Goal: Find specific page/section: Find specific page/section

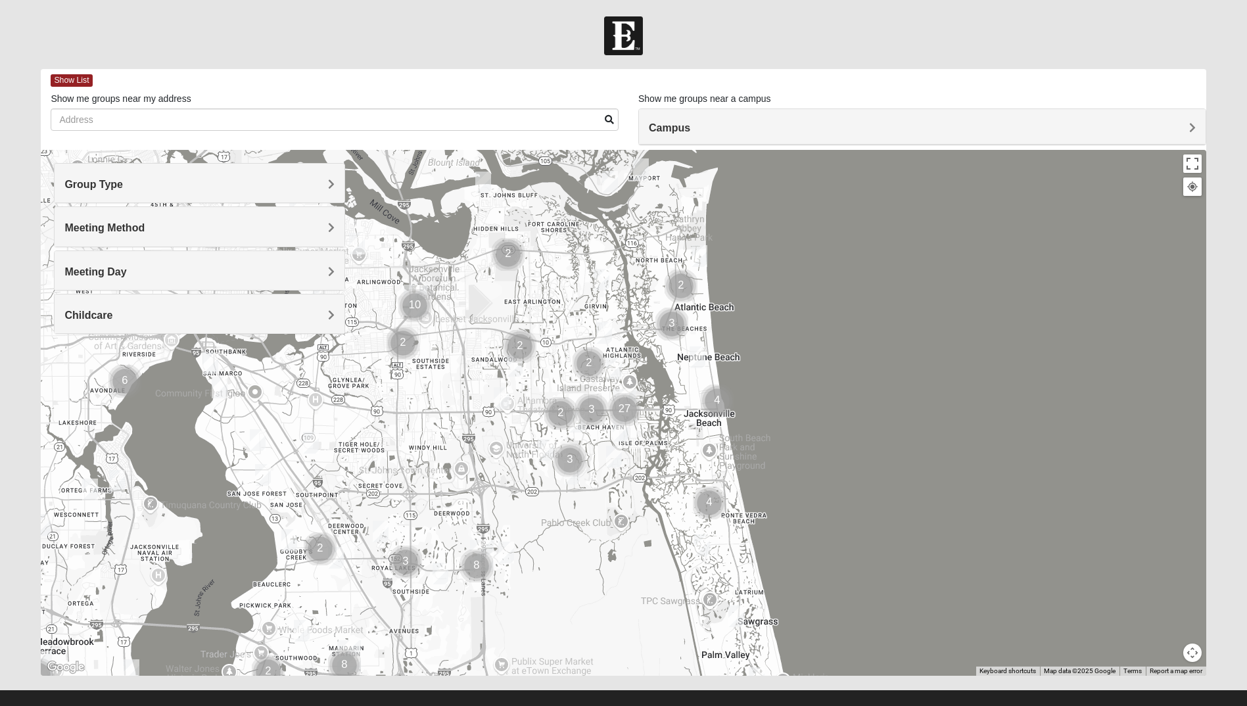
click at [243, 183] on h4 "Group Type" at bounding box center [199, 184] width 270 height 12
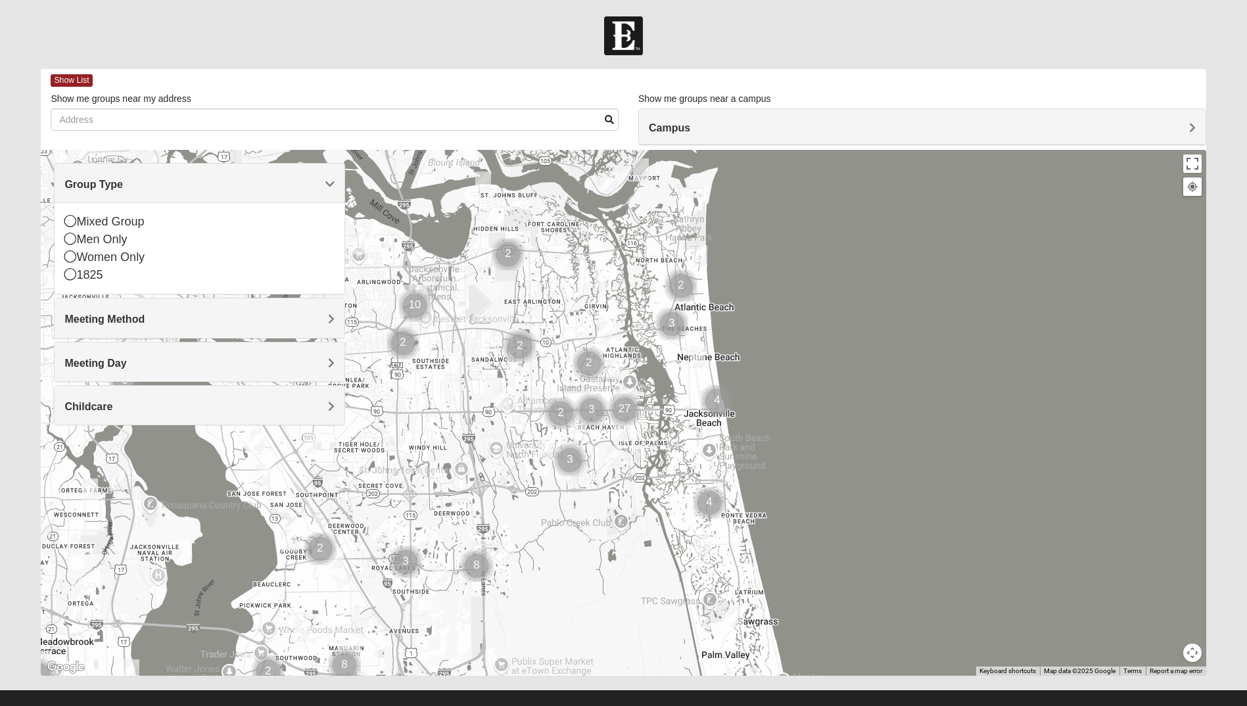
click at [211, 325] on h4 "Meeting Method" at bounding box center [199, 319] width 270 height 12
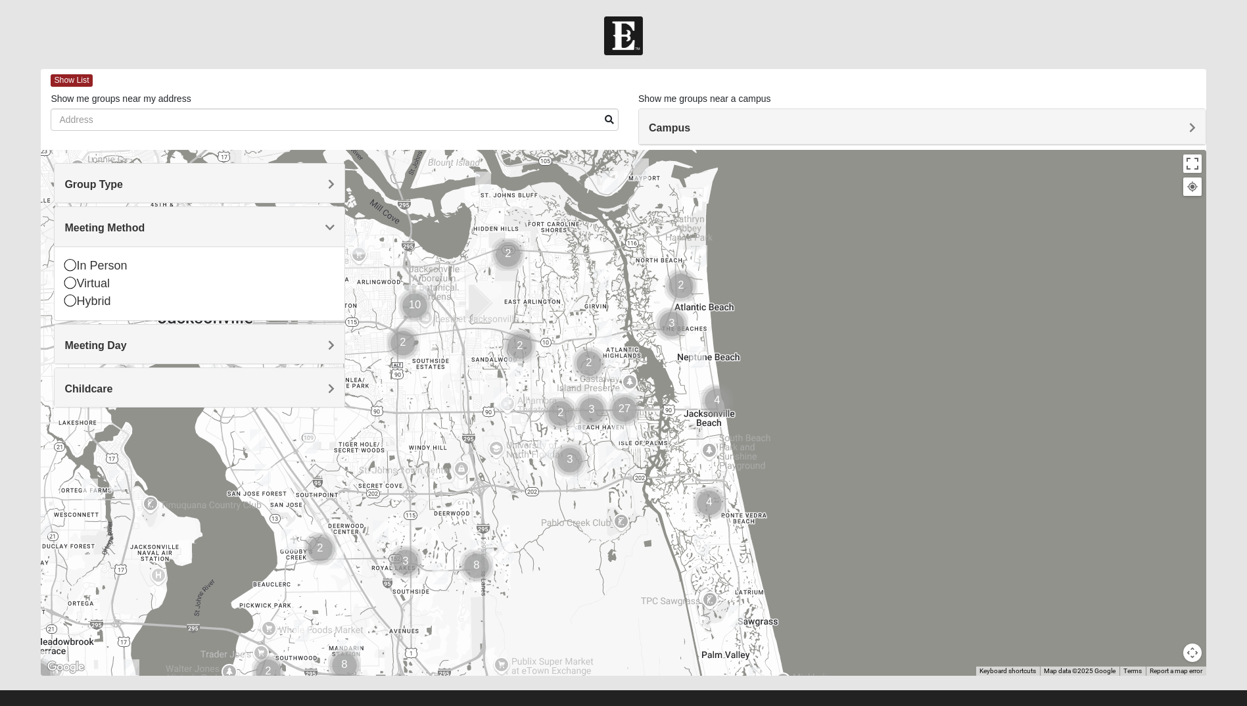
click at [211, 341] on h4 "Meeting Day" at bounding box center [199, 345] width 270 height 12
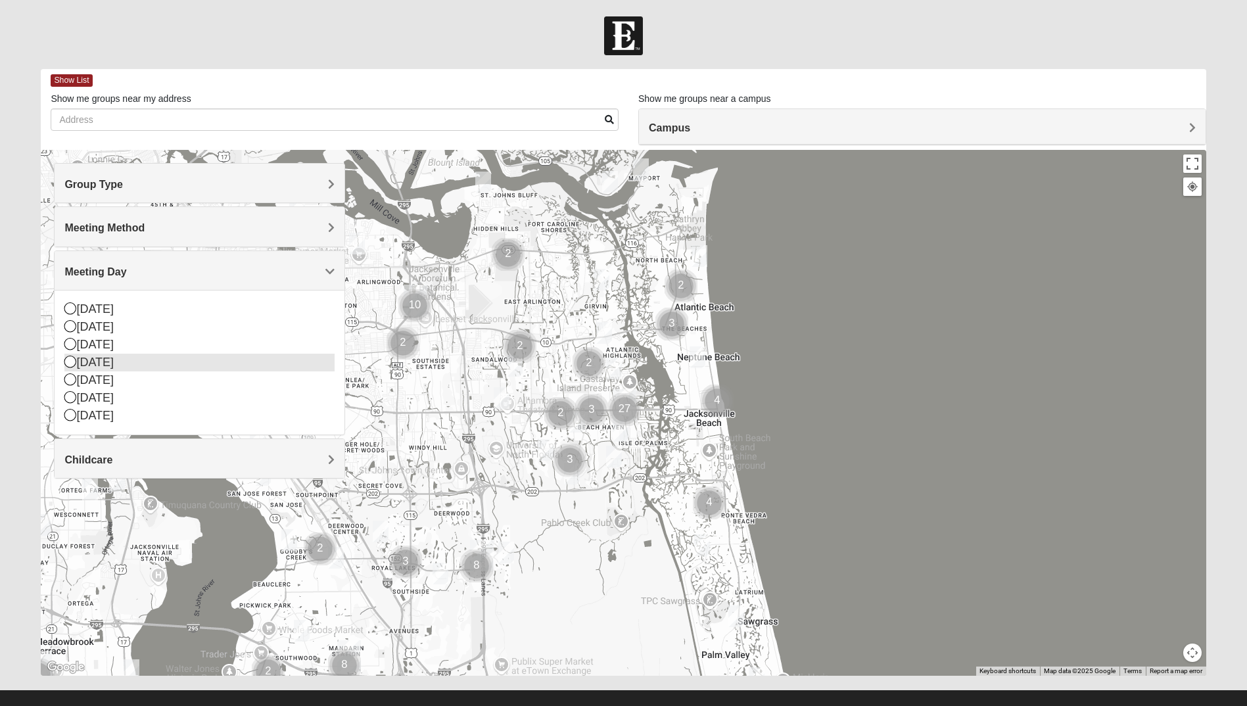
click at [71, 364] on icon at bounding box center [70, 362] width 12 height 12
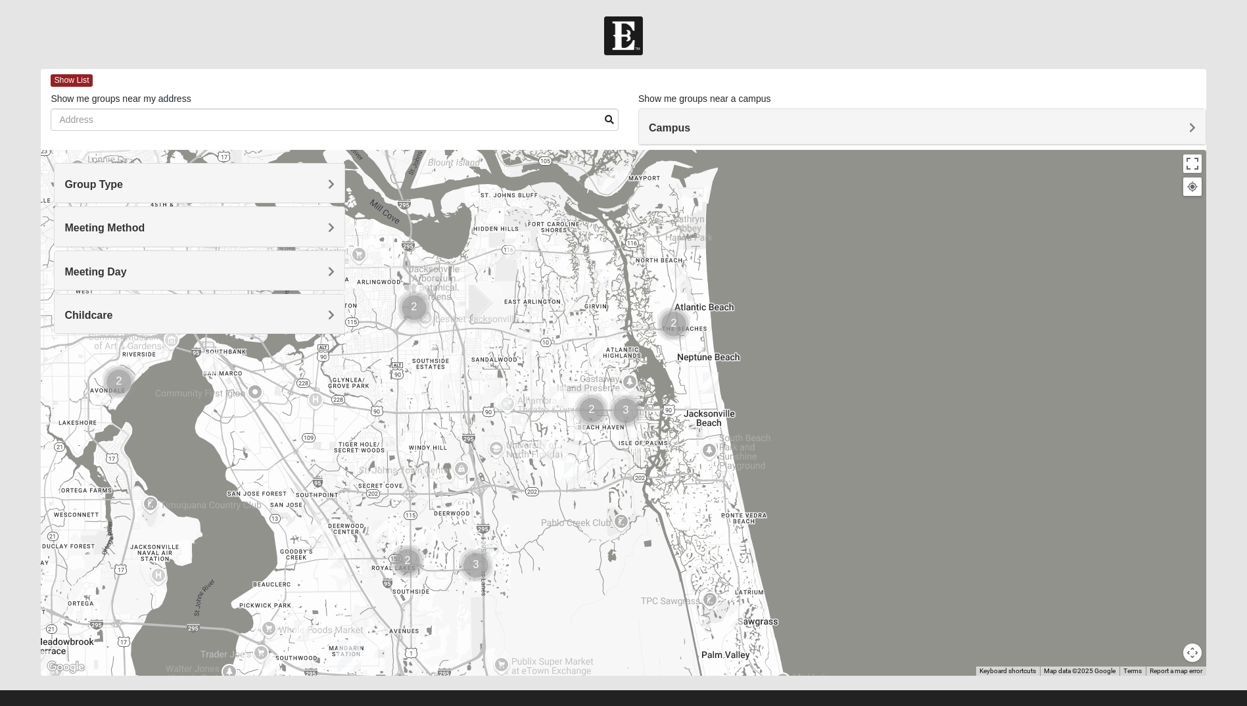
click at [286, 266] on h4 "Meeting Day" at bounding box center [199, 272] width 270 height 12
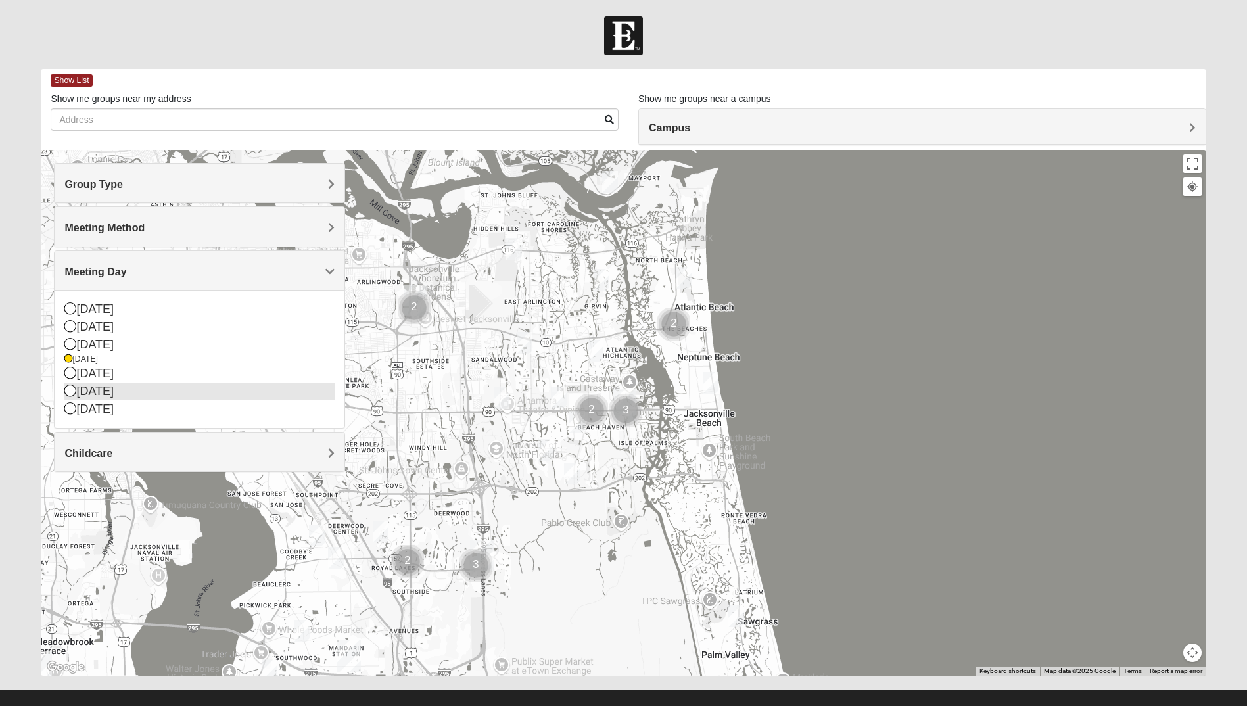
click at [72, 389] on icon at bounding box center [70, 391] width 12 height 12
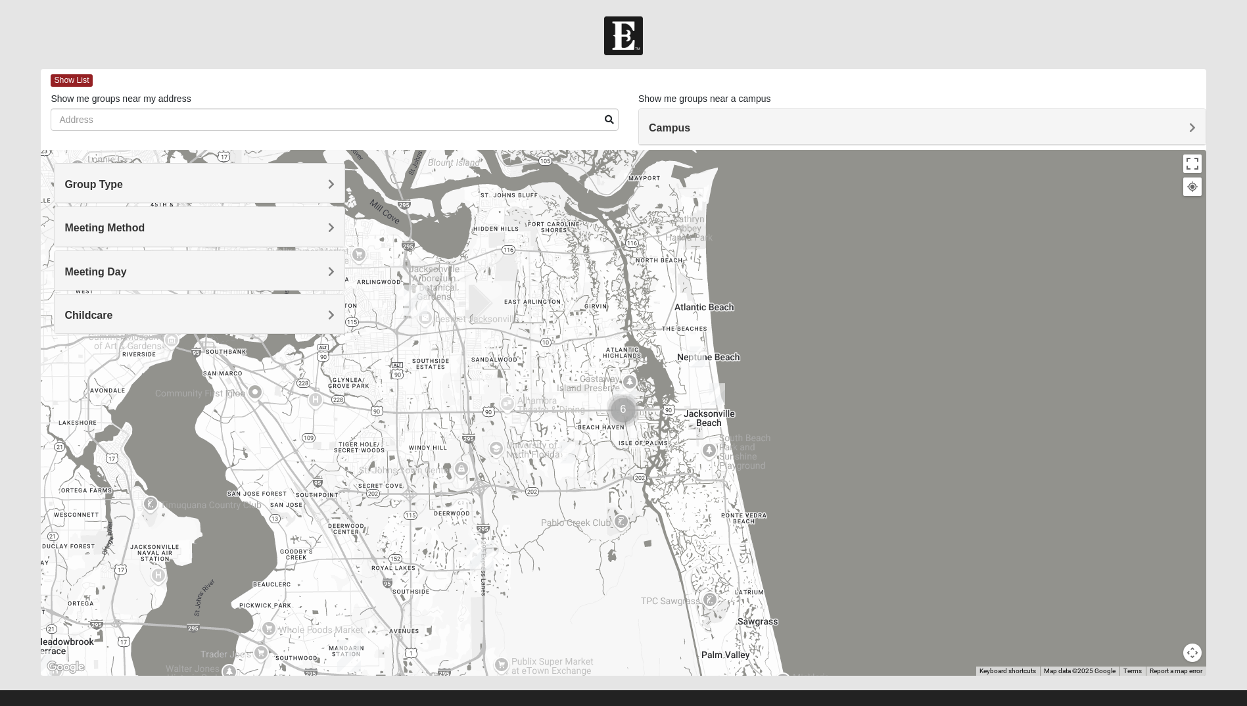
click at [131, 227] on span "Meeting Method" at bounding box center [104, 227] width 80 height 11
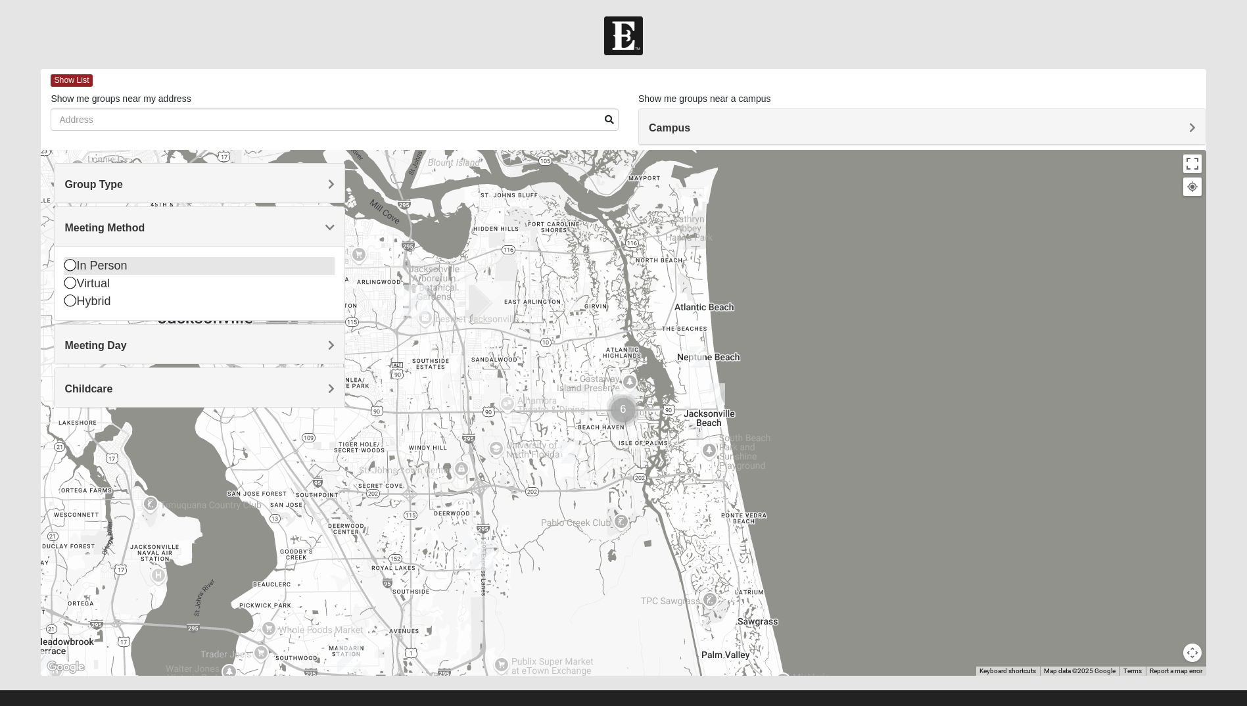
click at [74, 264] on icon at bounding box center [70, 265] width 12 height 12
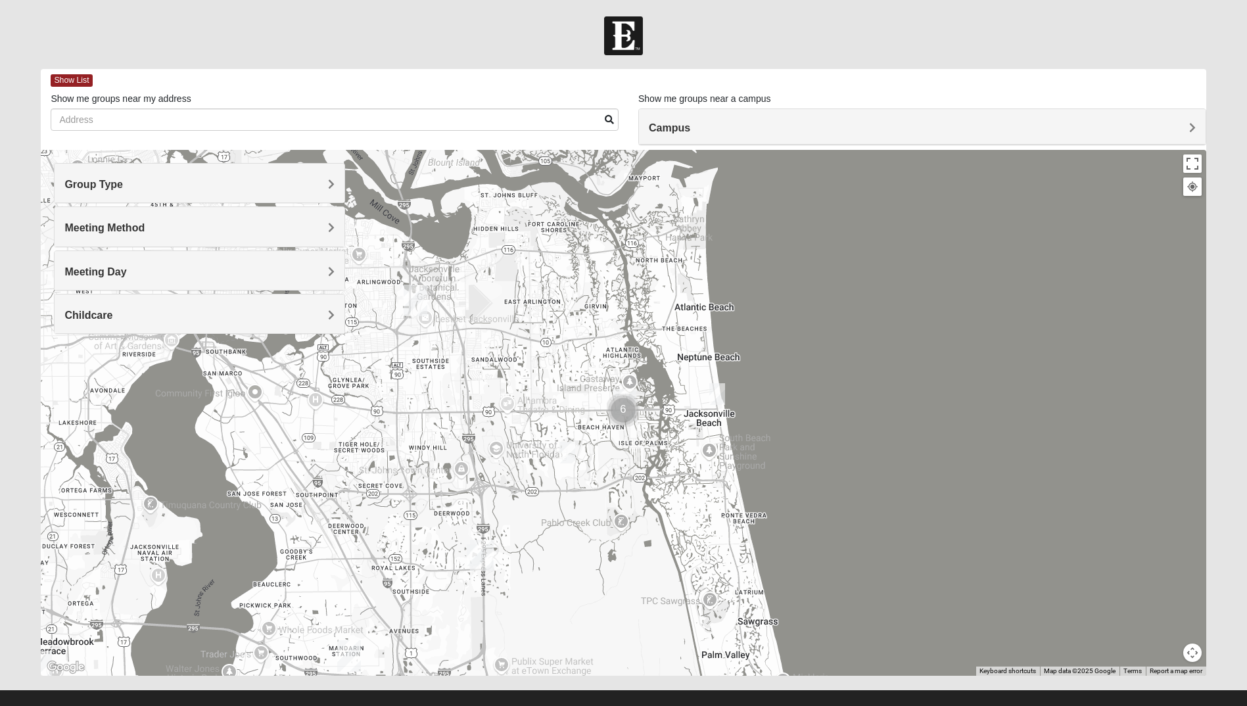
click at [115, 183] on span "Group Type" at bounding box center [93, 184] width 59 height 11
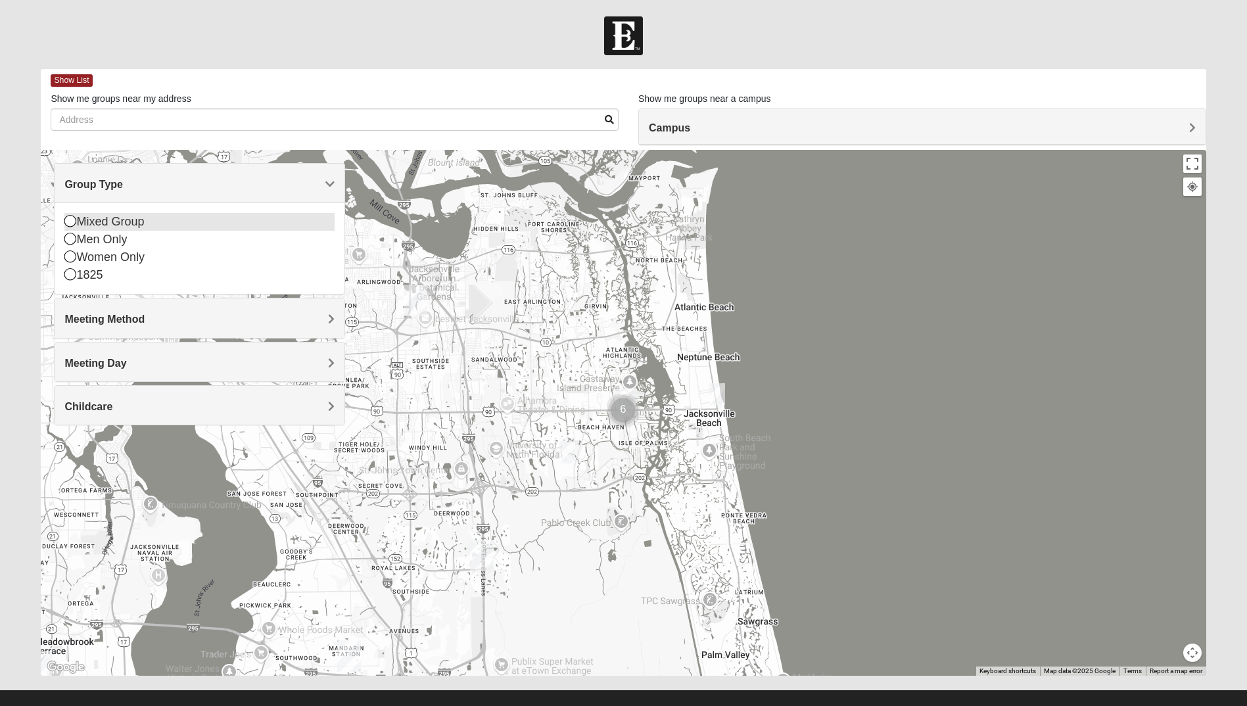
click at [68, 222] on icon at bounding box center [70, 221] width 12 height 12
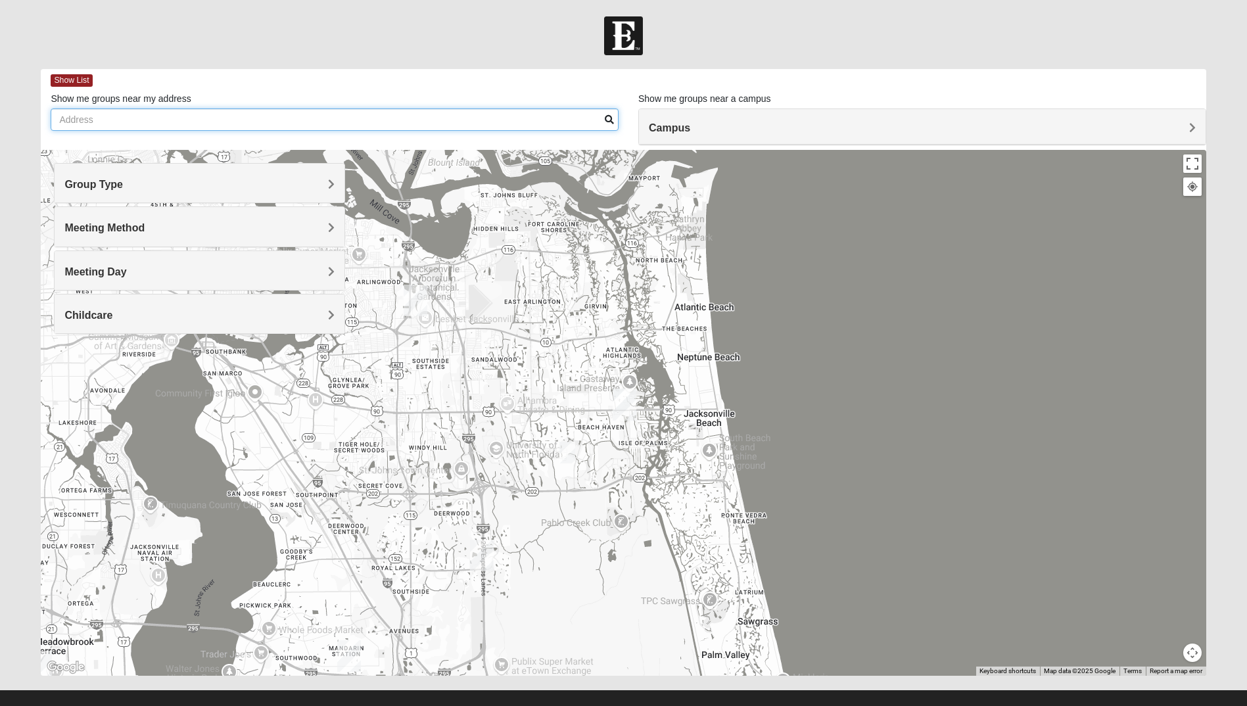
click at [77, 118] on input "Show me groups near my address" at bounding box center [335, 119] width 568 height 22
type input "10961 Burnt Mill Road, Jacksonville, FL 32256"
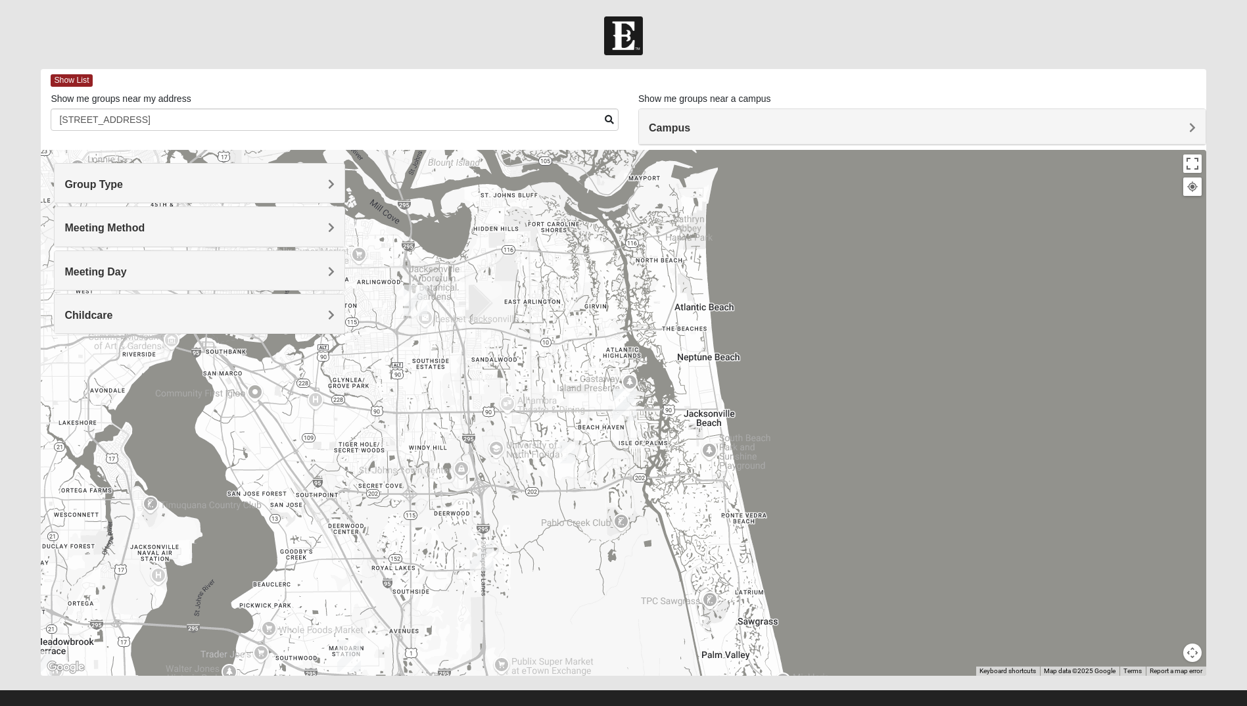
click at [1077, 126] on h4 "Campus" at bounding box center [922, 128] width 547 height 12
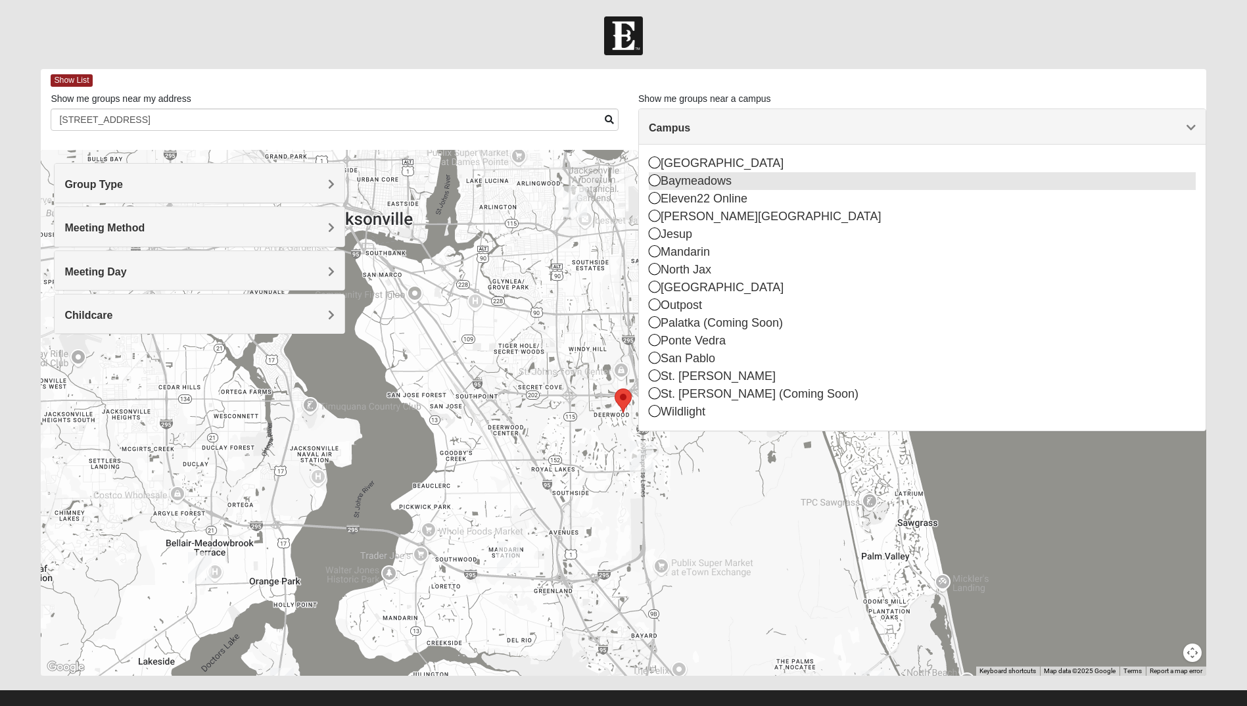
click at [656, 181] on icon at bounding box center [655, 180] width 12 height 12
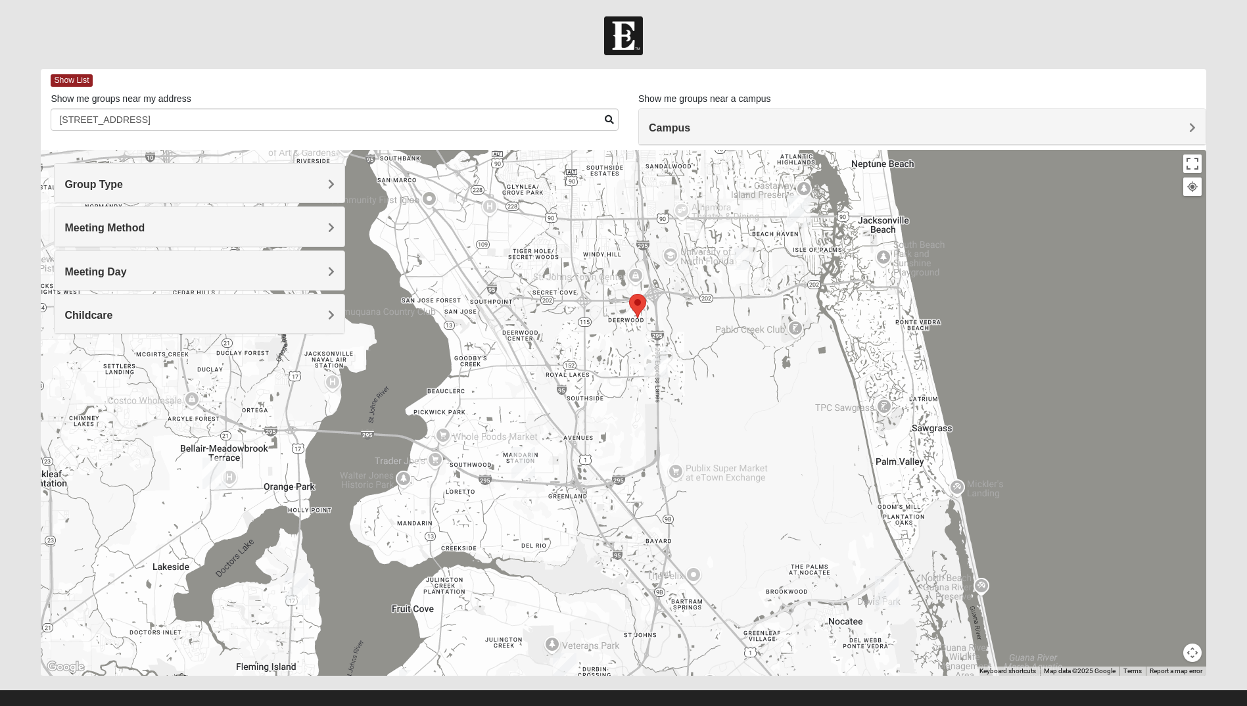
click at [637, 300] on img "Selected Address" at bounding box center [637, 306] width 17 height 24
click at [65, 79] on span "Show List" at bounding box center [71, 80] width 41 height 12
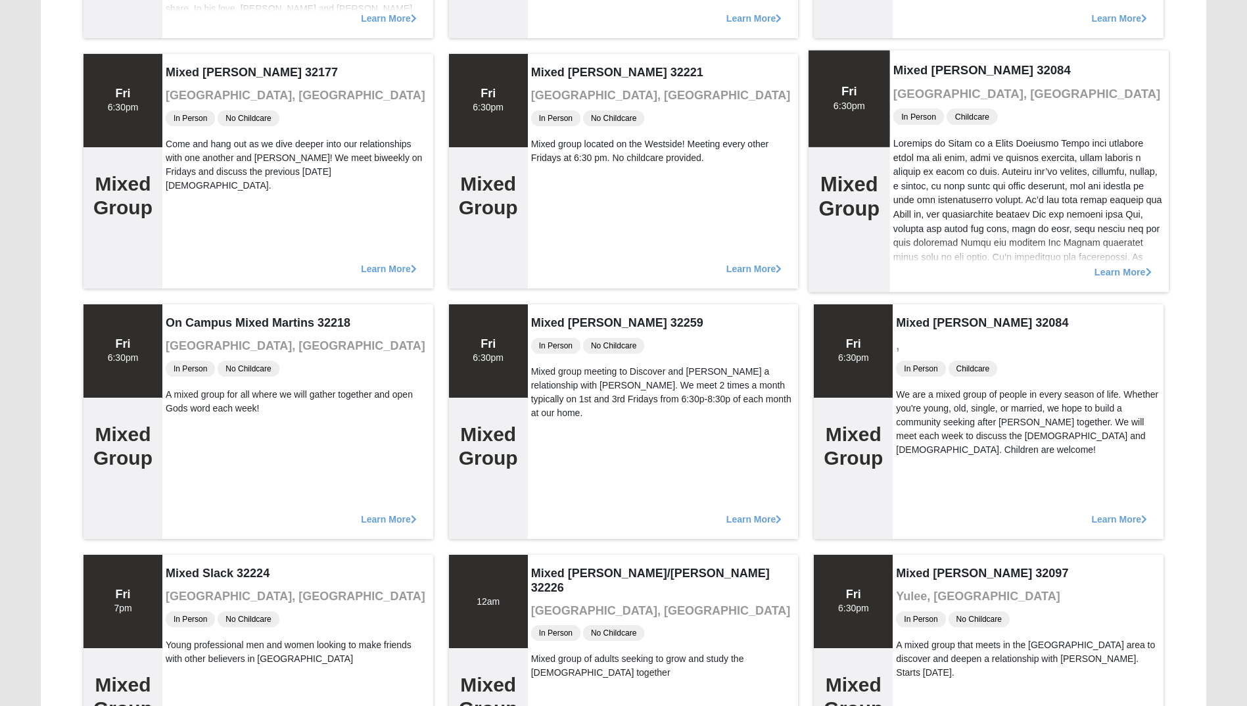
scroll to position [394, 0]
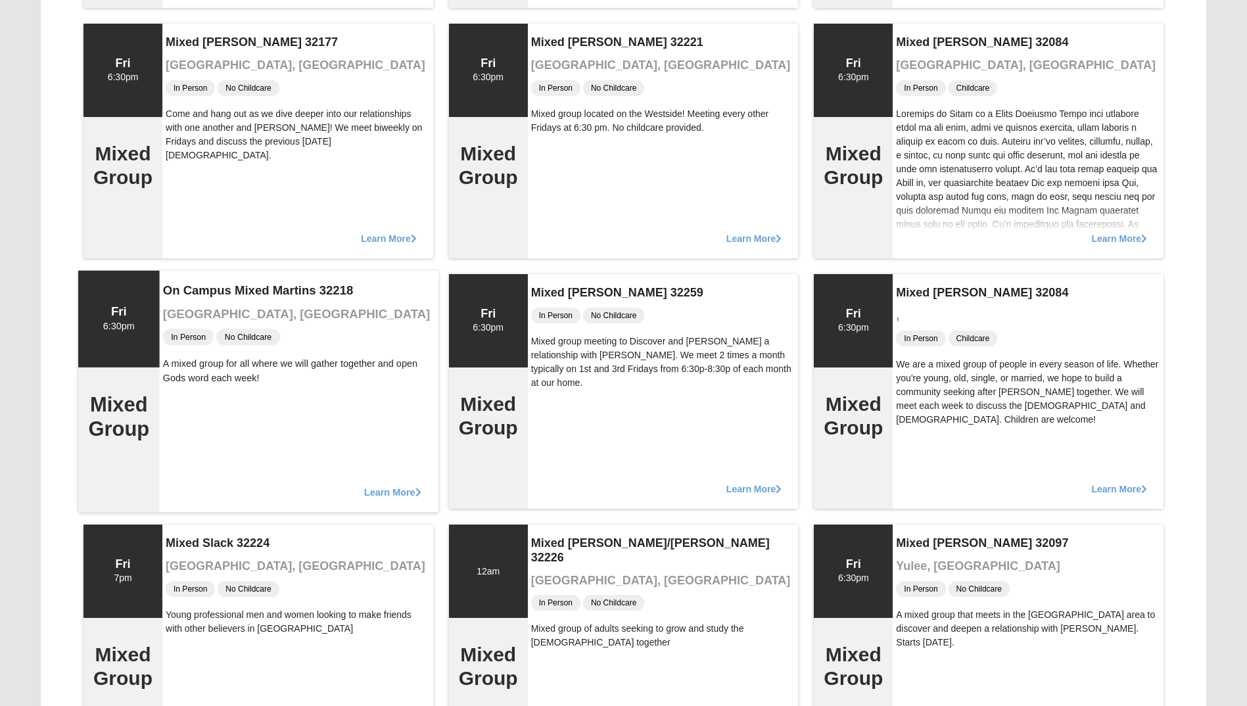
click at [388, 485] on span "Learn More" at bounding box center [392, 485] width 57 height 0
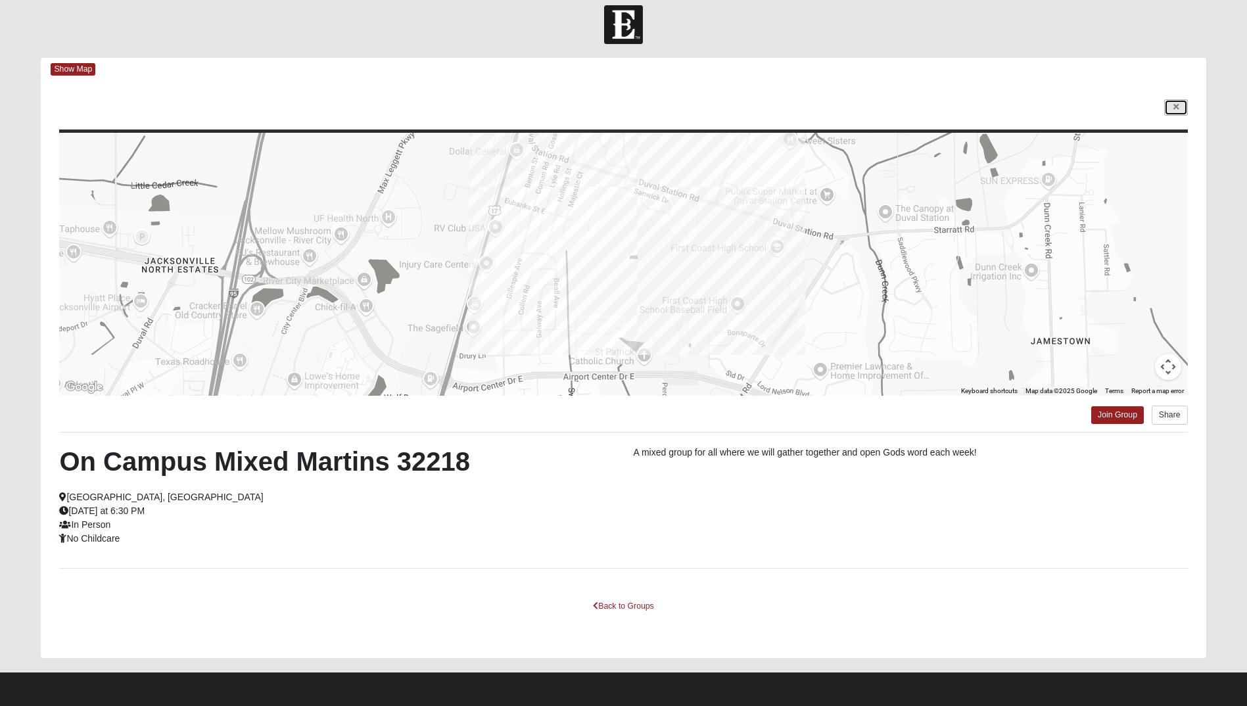
click at [1174, 105] on icon at bounding box center [1176, 107] width 5 height 8
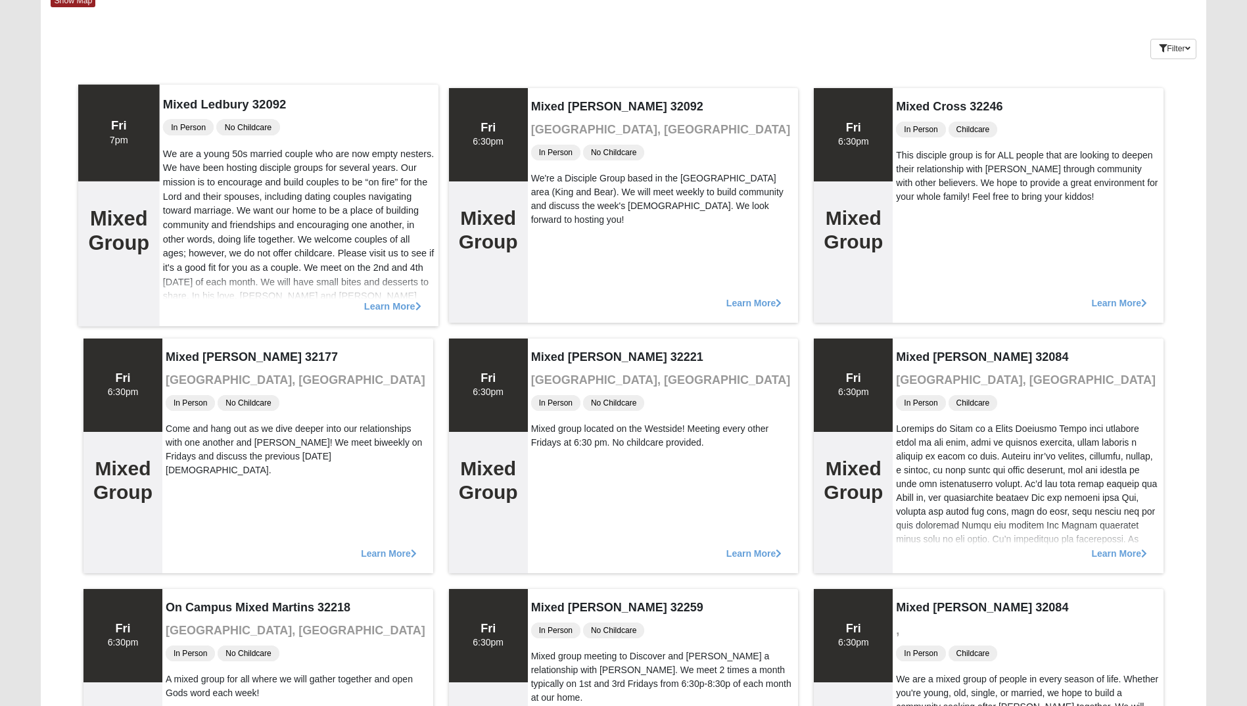
scroll to position [0, 0]
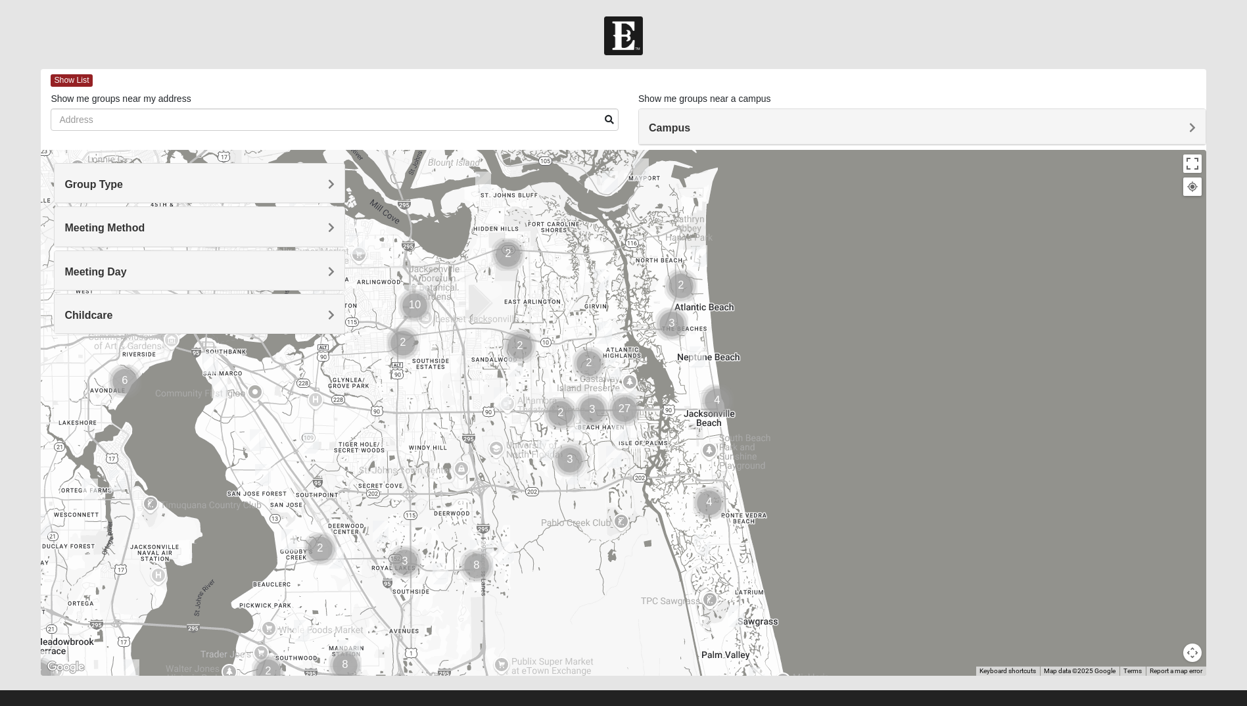
click at [116, 185] on span "Group Type" at bounding box center [93, 184] width 59 height 11
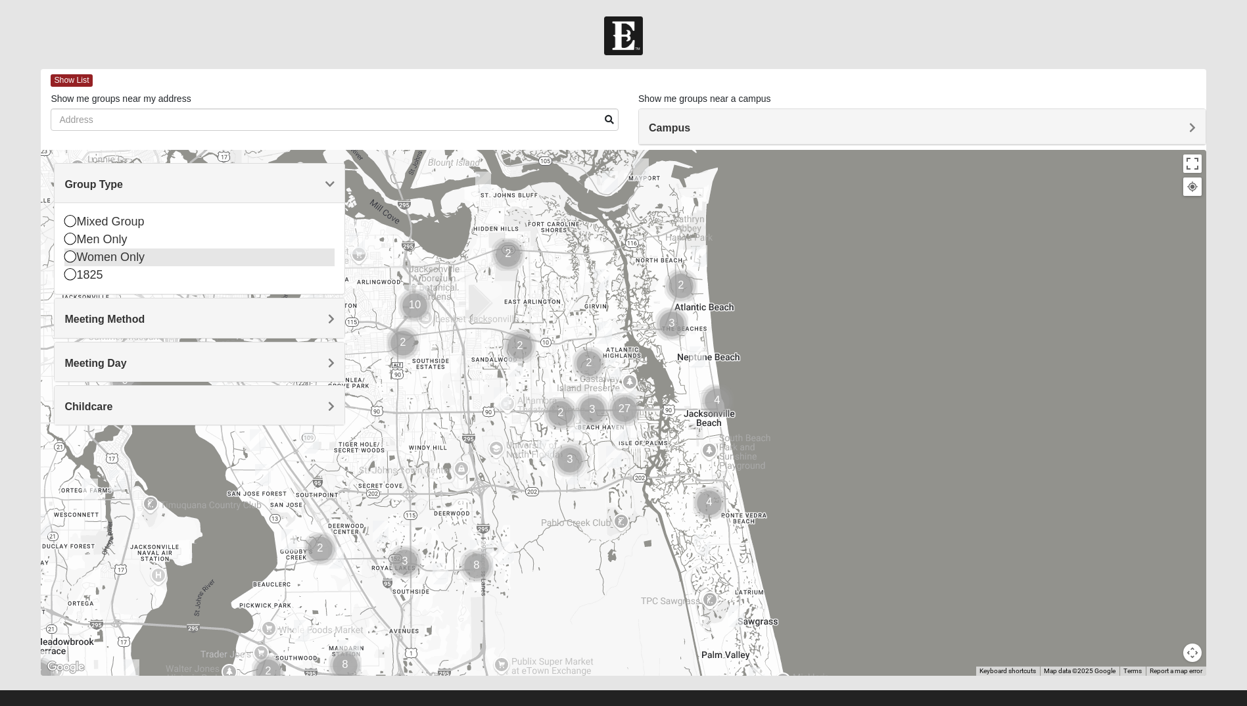
click at [68, 259] on icon at bounding box center [70, 256] width 12 height 12
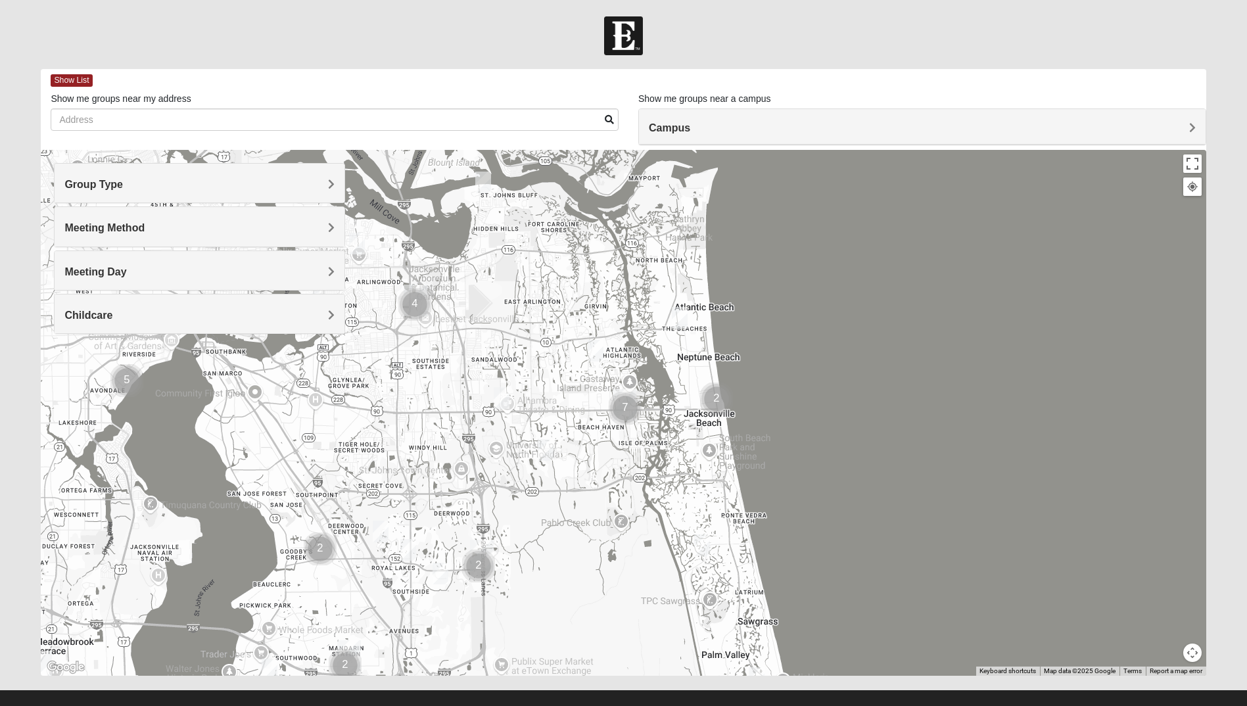
click at [117, 227] on span "Meeting Method" at bounding box center [104, 227] width 80 height 11
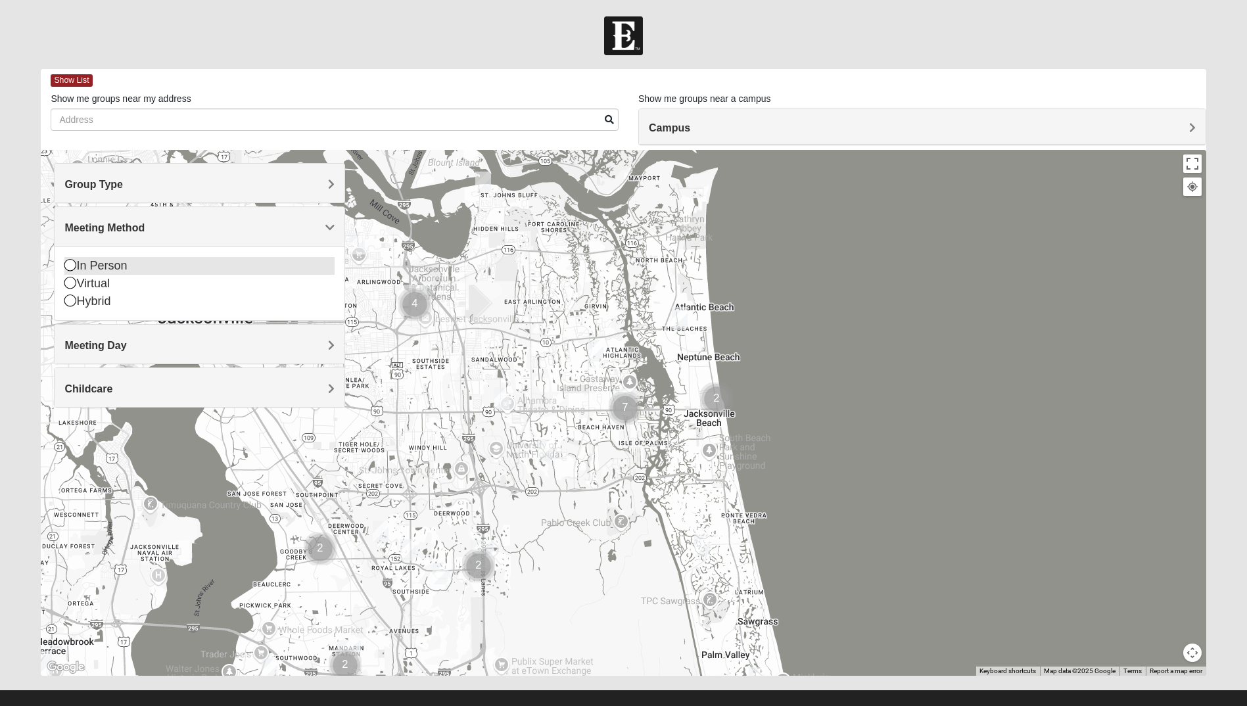
click at [71, 267] on icon at bounding box center [70, 265] width 12 height 12
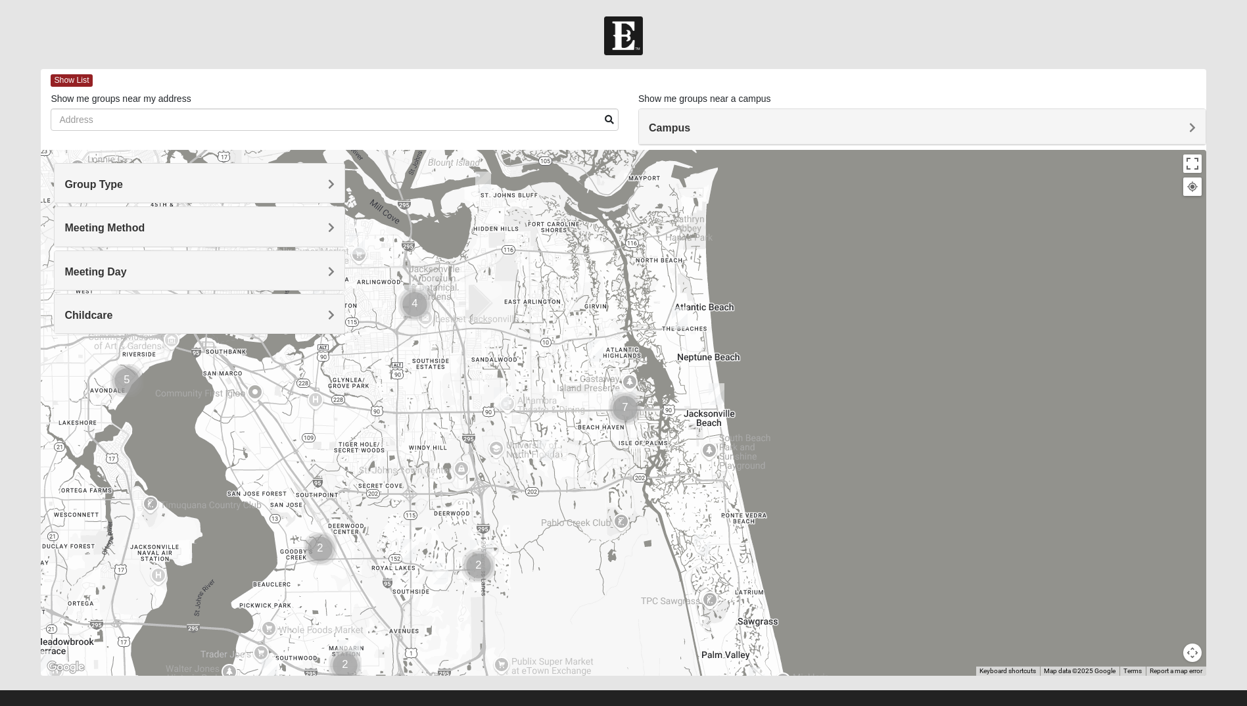
click at [121, 270] on span "Meeting Day" at bounding box center [95, 271] width 62 height 11
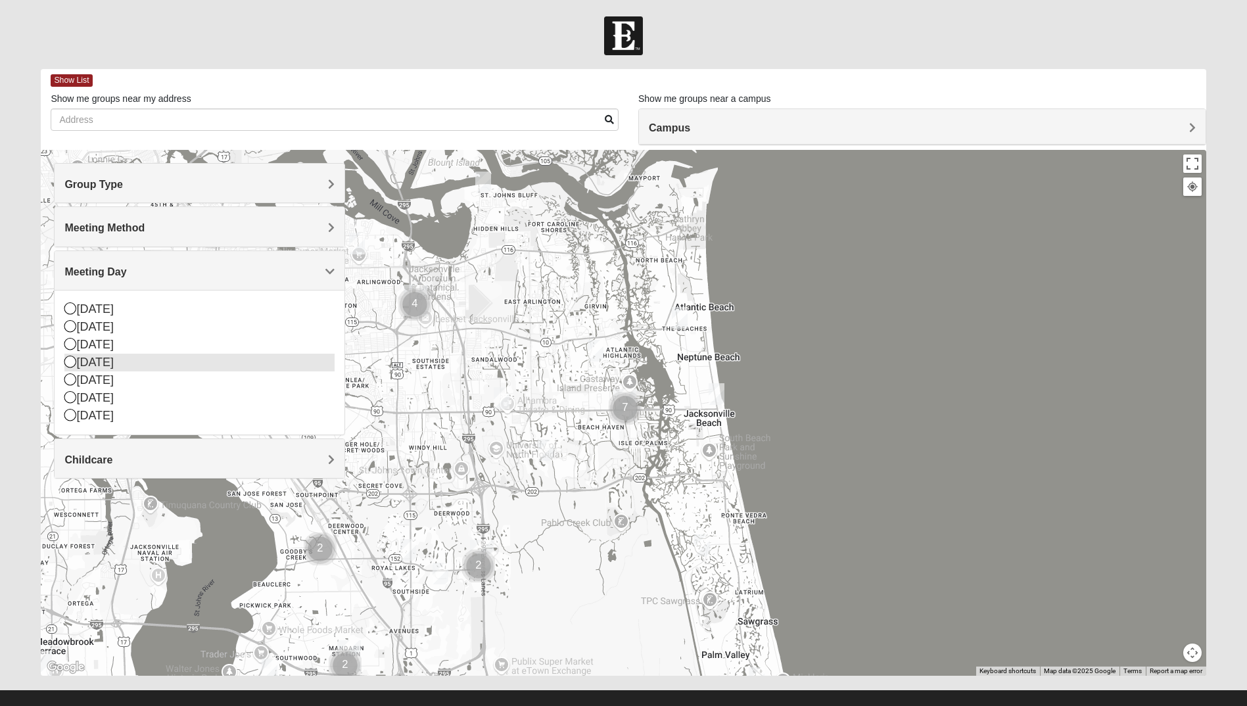
click at [72, 362] on icon at bounding box center [70, 362] width 12 height 12
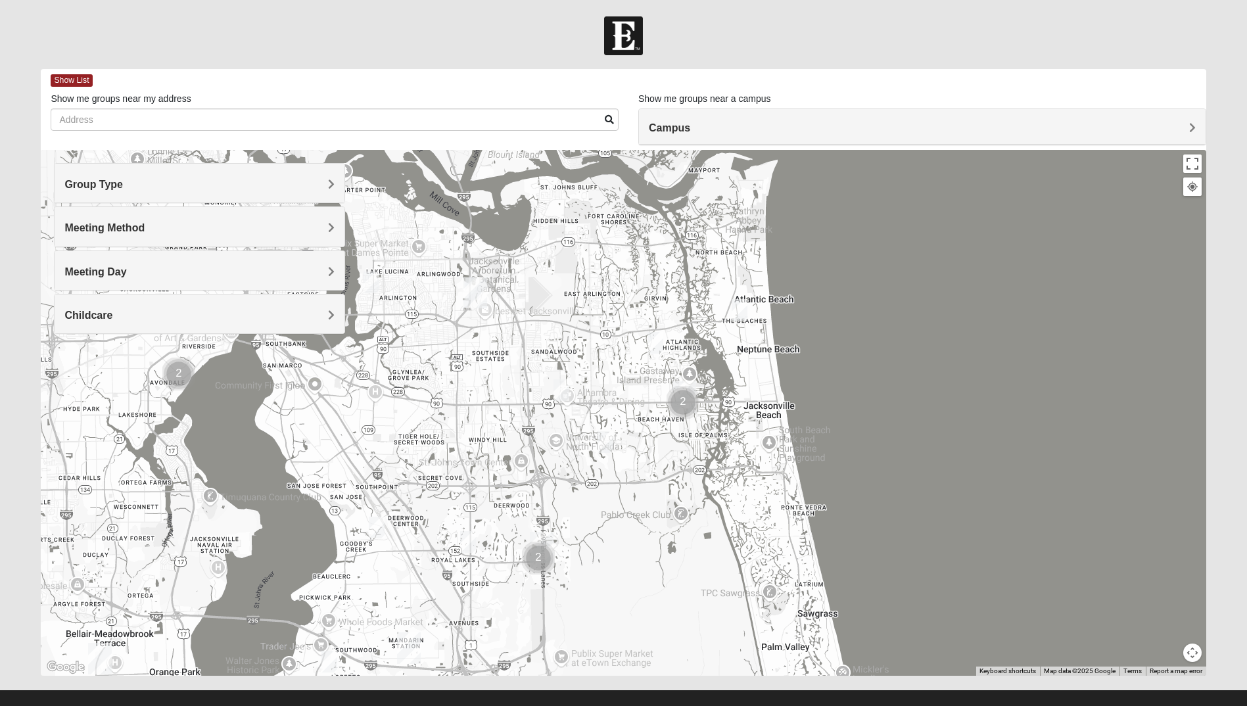
click at [469, 538] on img "Womens Coady" at bounding box center [468, 542] width 16 height 22
click at [387, 504] on span "Learn More" at bounding box center [381, 505] width 55 height 14
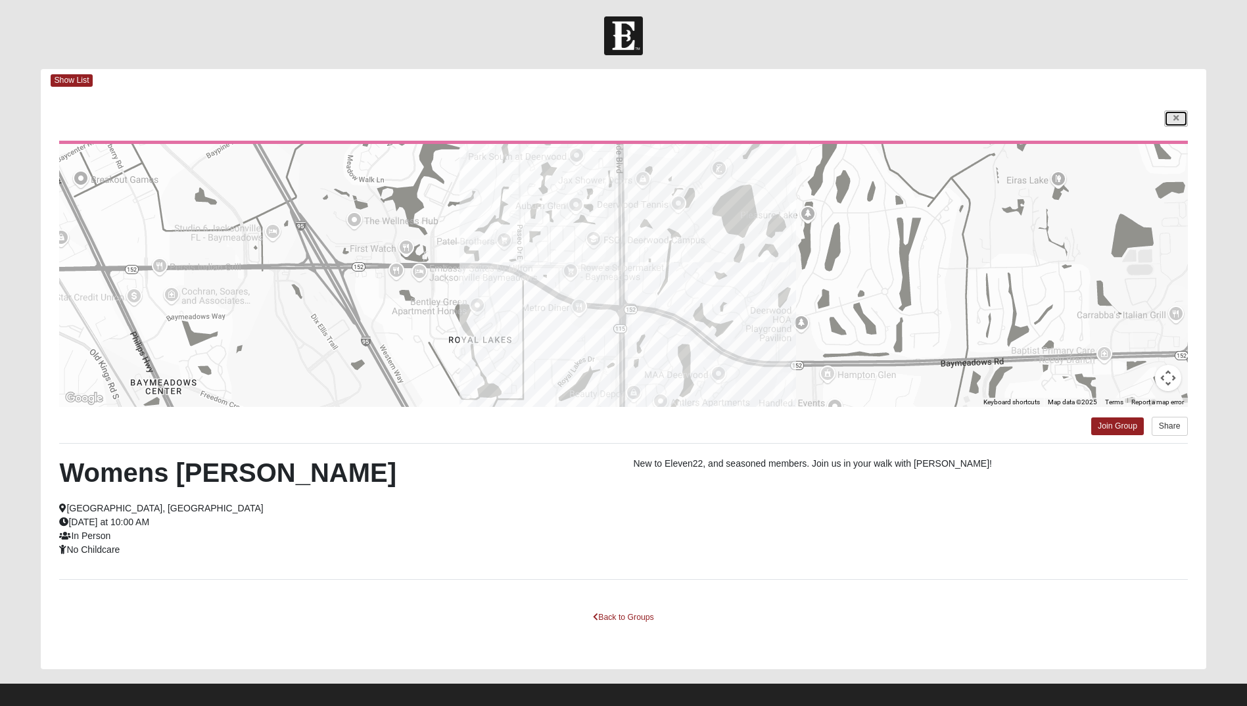
click at [1174, 118] on icon at bounding box center [1176, 118] width 5 height 8
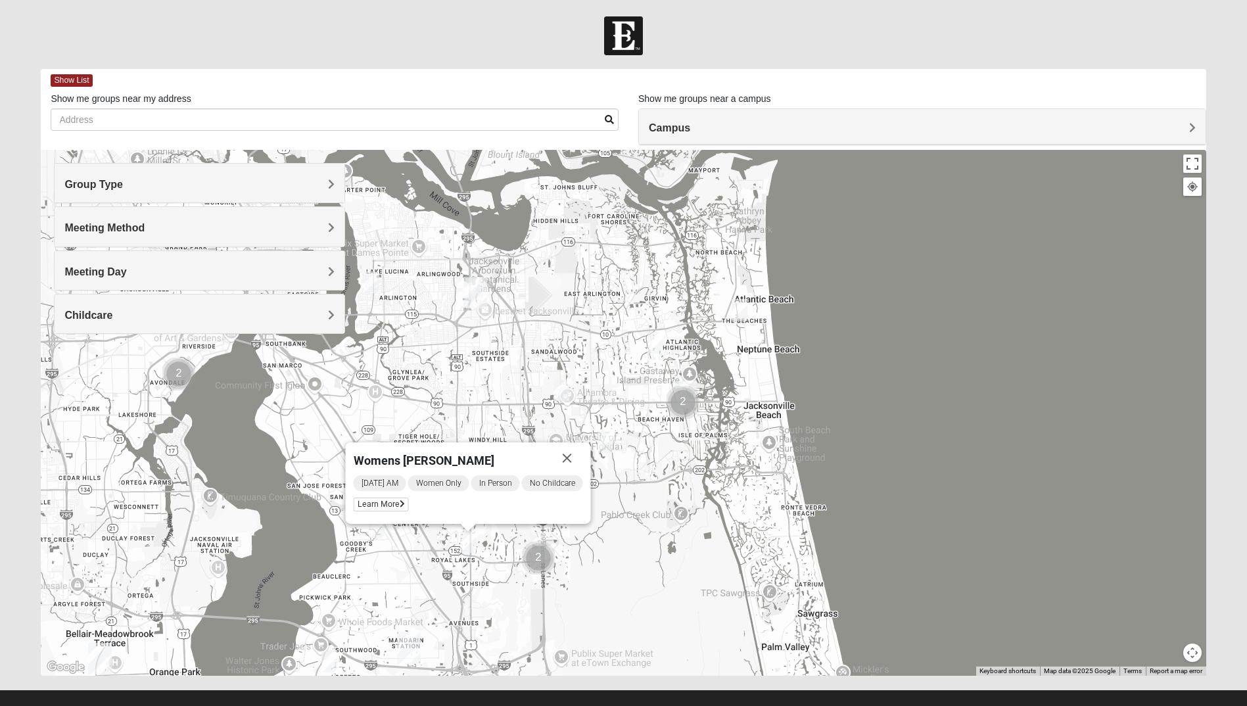
click at [897, 486] on div "Womens [PERSON_NAME] [DATE] AM Women Only In Person No Childcare Learn More" at bounding box center [623, 413] width 1165 height 526
click at [573, 459] on button "Close" at bounding box center [568, 458] width 32 height 32
click at [604, 439] on img "Womens Nguyen 32224" at bounding box center [606, 442] width 16 height 22
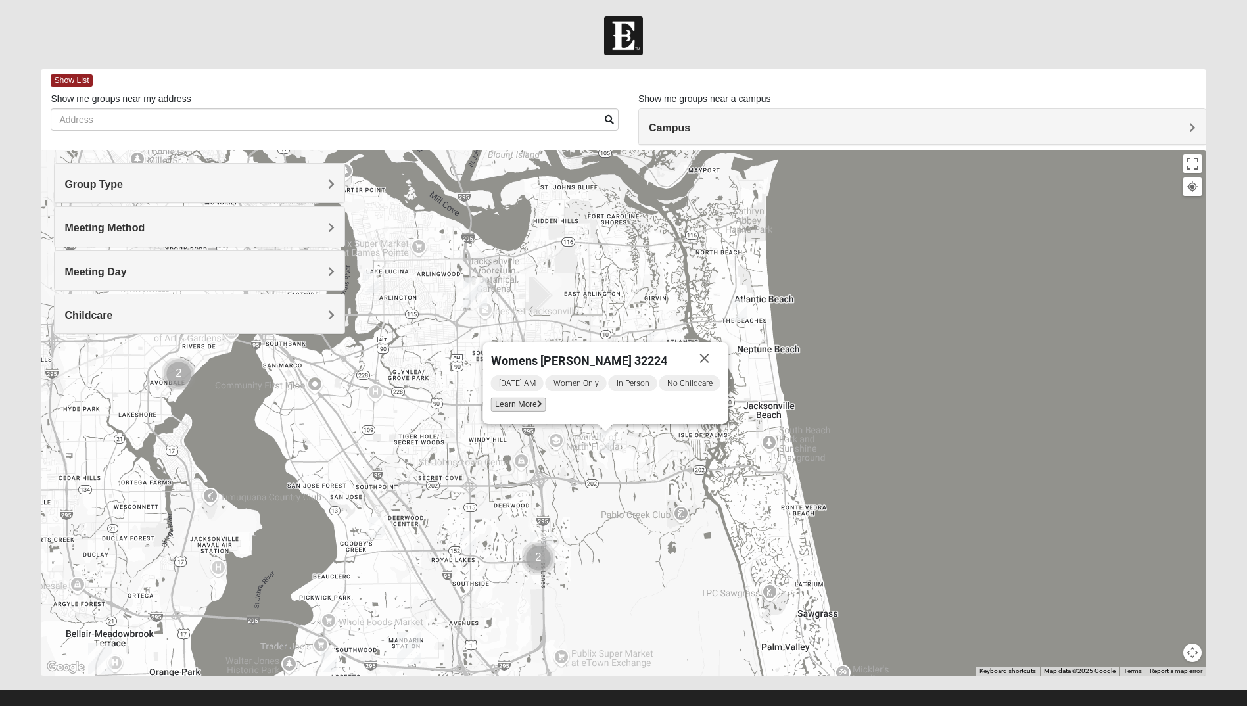
click at [516, 402] on span "Learn More" at bounding box center [518, 405] width 55 height 14
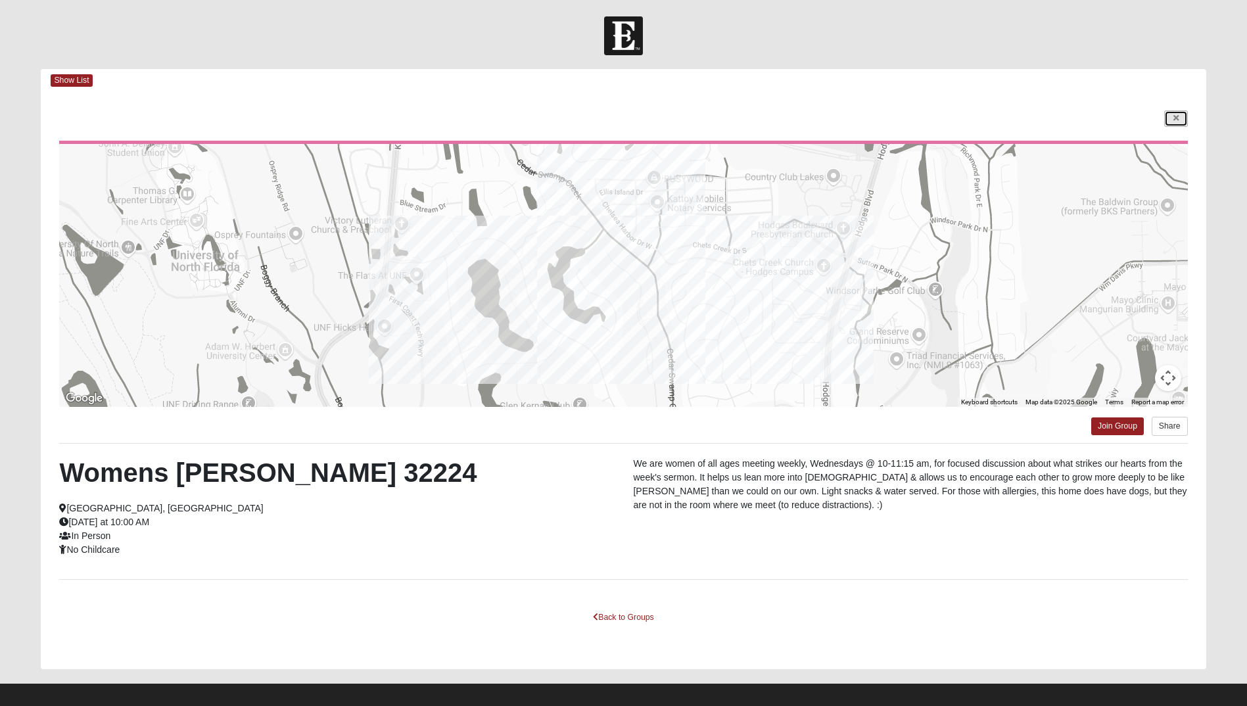
click at [1174, 120] on icon at bounding box center [1176, 118] width 5 height 8
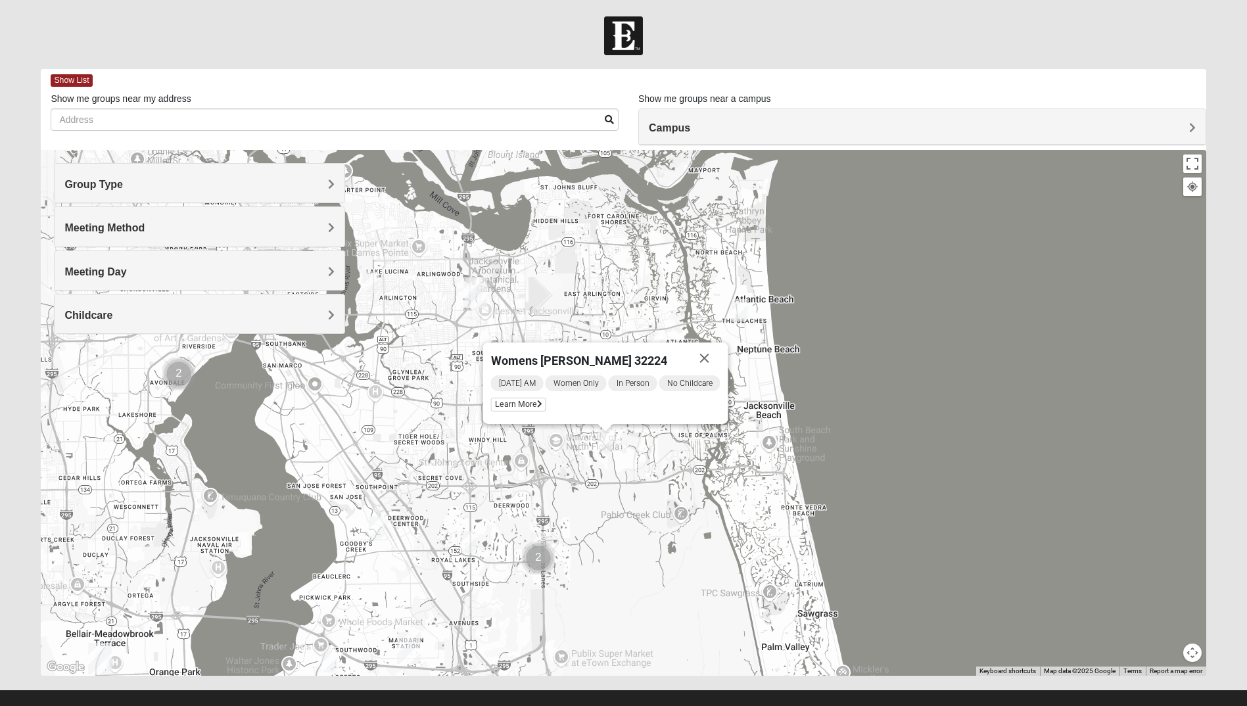
click at [466, 538] on img "Womens Coady" at bounding box center [468, 542] width 16 height 22
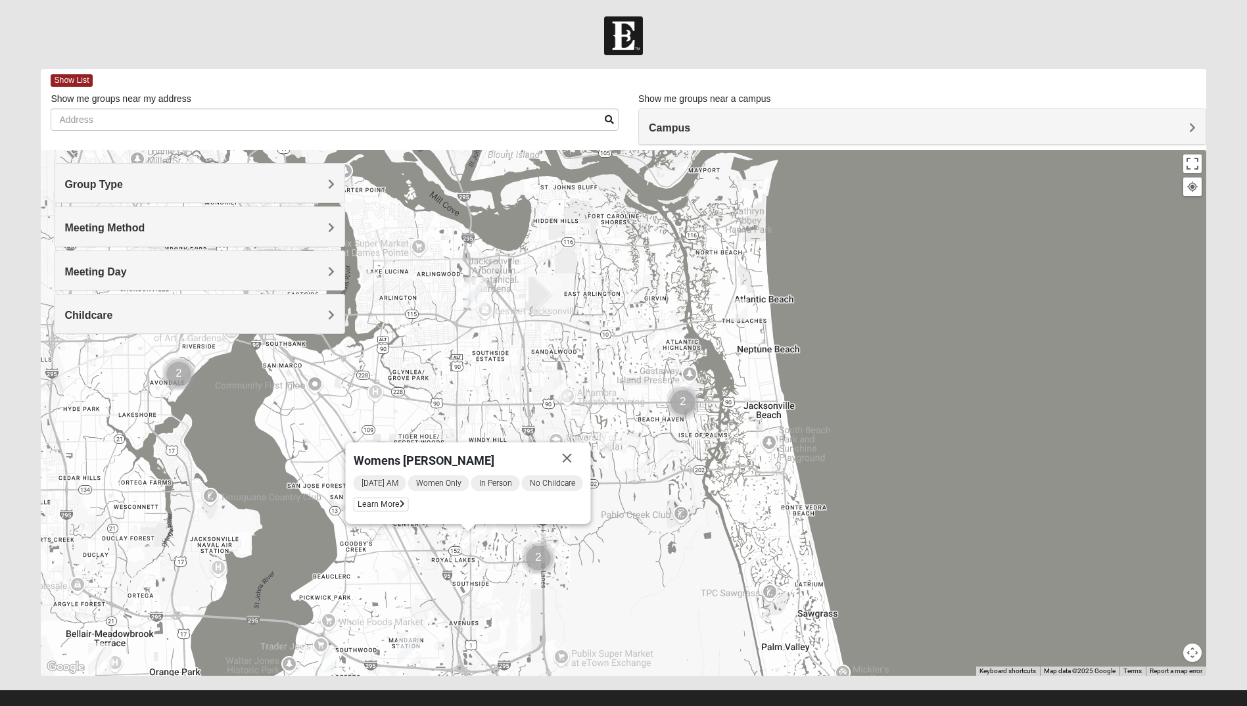
click at [925, 510] on div "Womens [PERSON_NAME] [DATE] AM Women Only In Person No Childcare Learn More" at bounding box center [623, 413] width 1165 height 526
click at [556, 385] on img "Womens Campanella/Harnek 32246" at bounding box center [562, 390] width 16 height 22
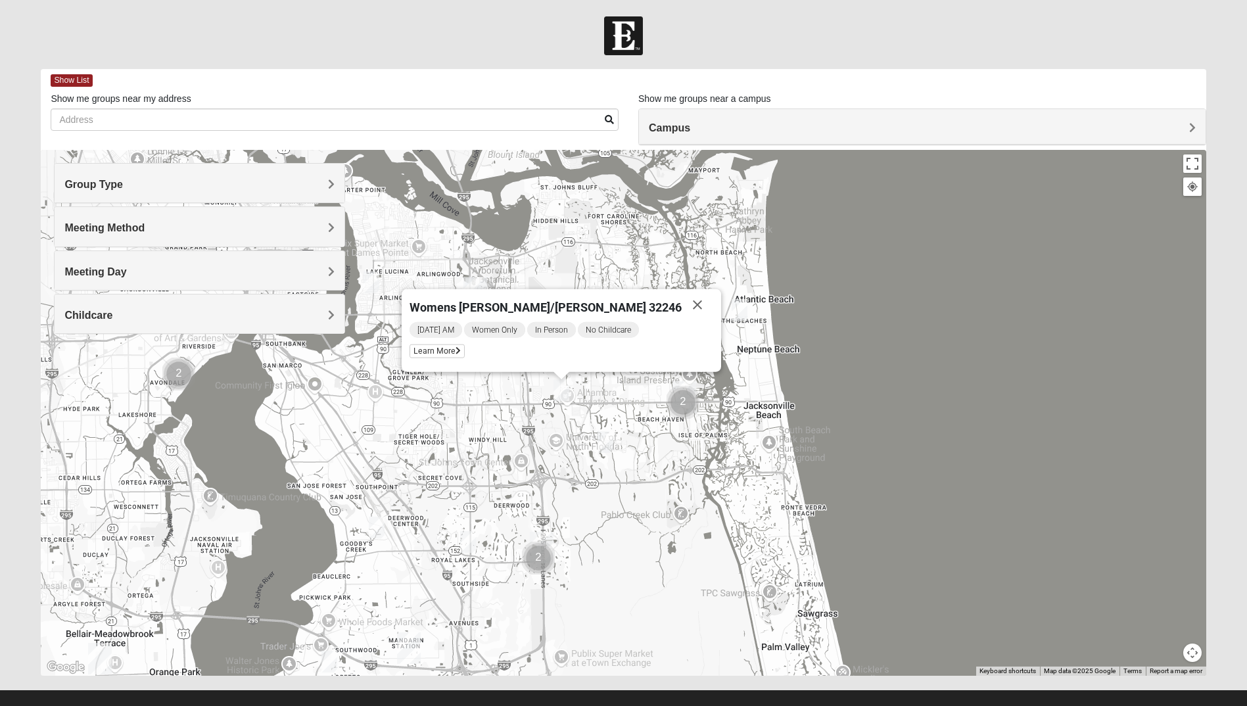
click at [681, 399] on img "Cluster of 2 groups" at bounding box center [683, 402] width 33 height 33
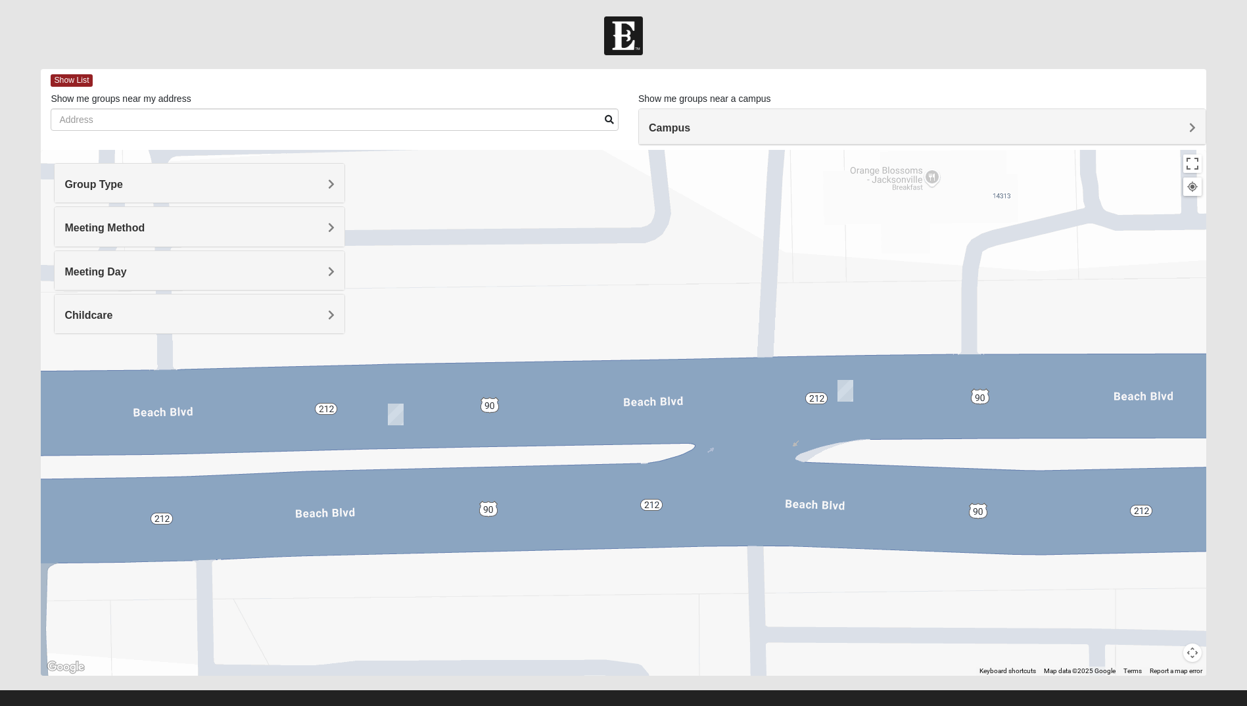
click at [185, 189] on h4 "Group Type" at bounding box center [199, 184] width 270 height 12
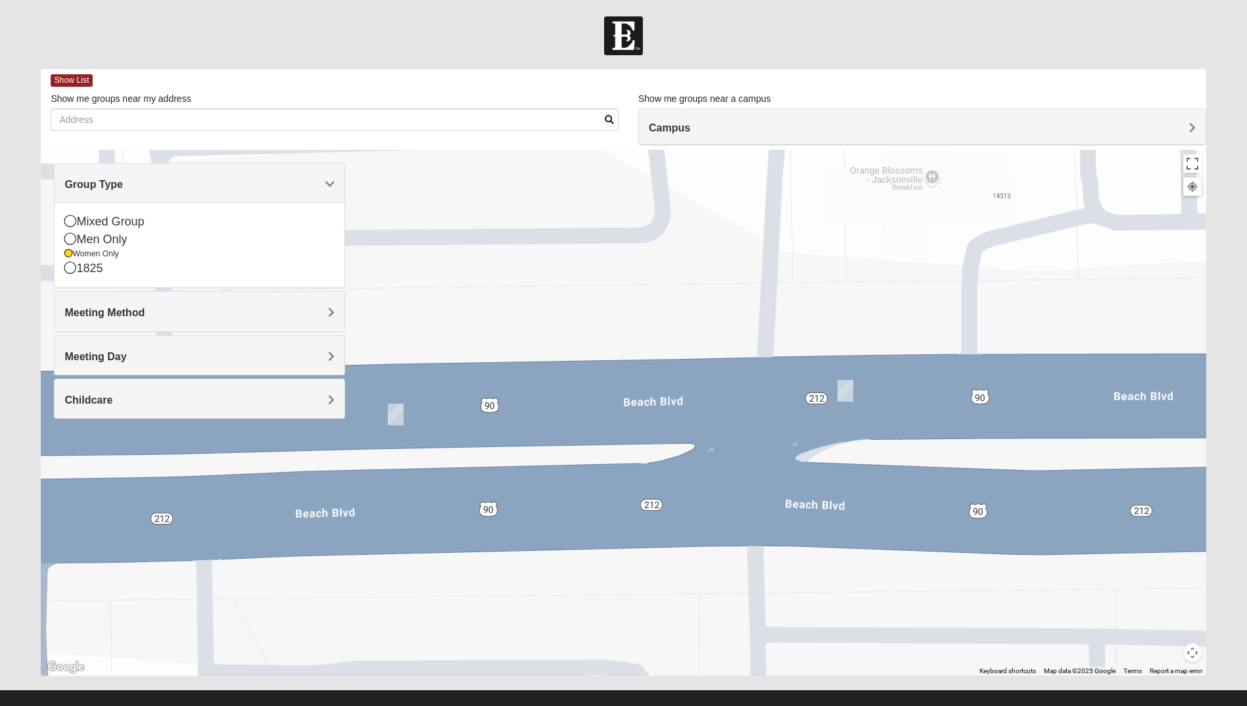
click at [93, 317] on span "Meeting Method" at bounding box center [104, 312] width 80 height 11
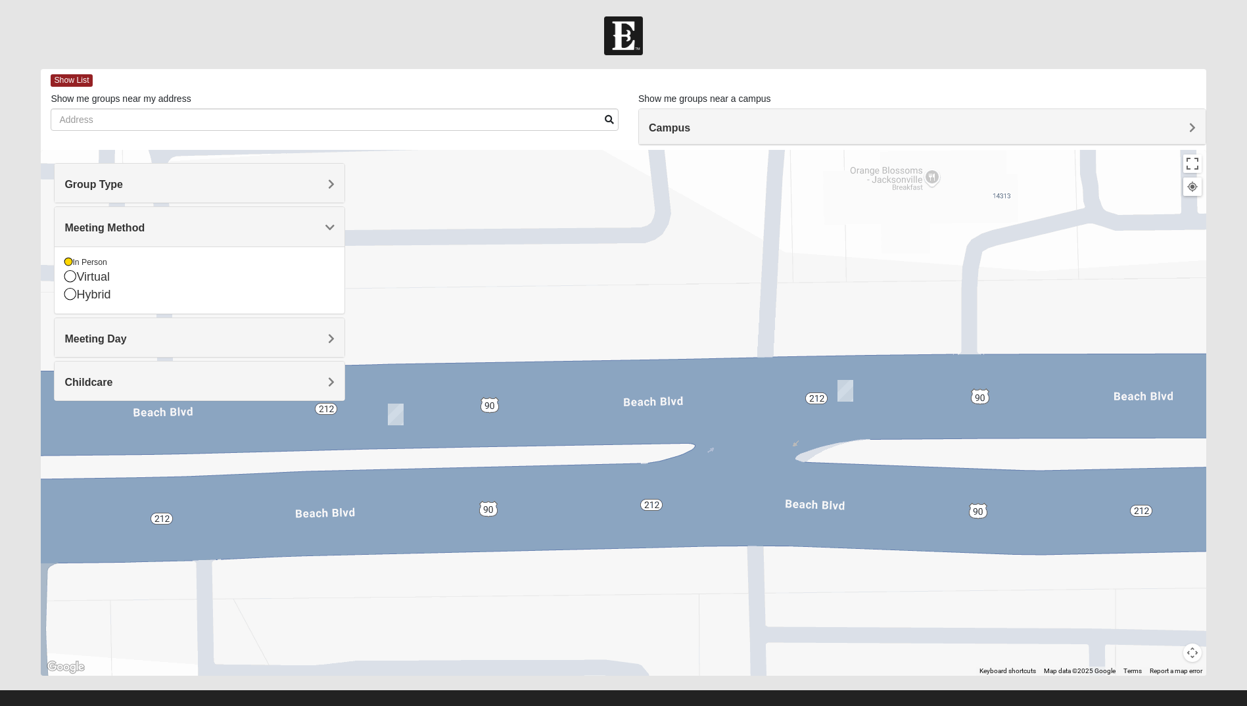
click at [103, 335] on span "Meeting Day" at bounding box center [95, 338] width 62 height 11
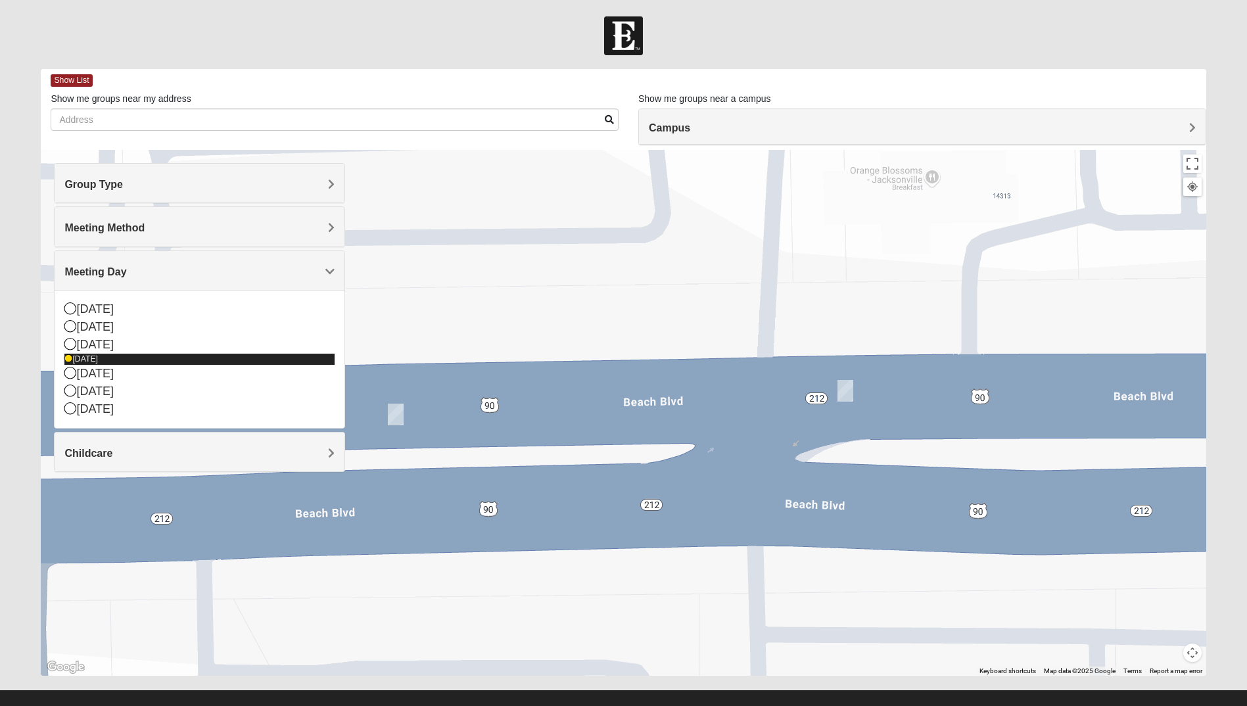
click at [72, 358] on icon at bounding box center [68, 359] width 8 height 8
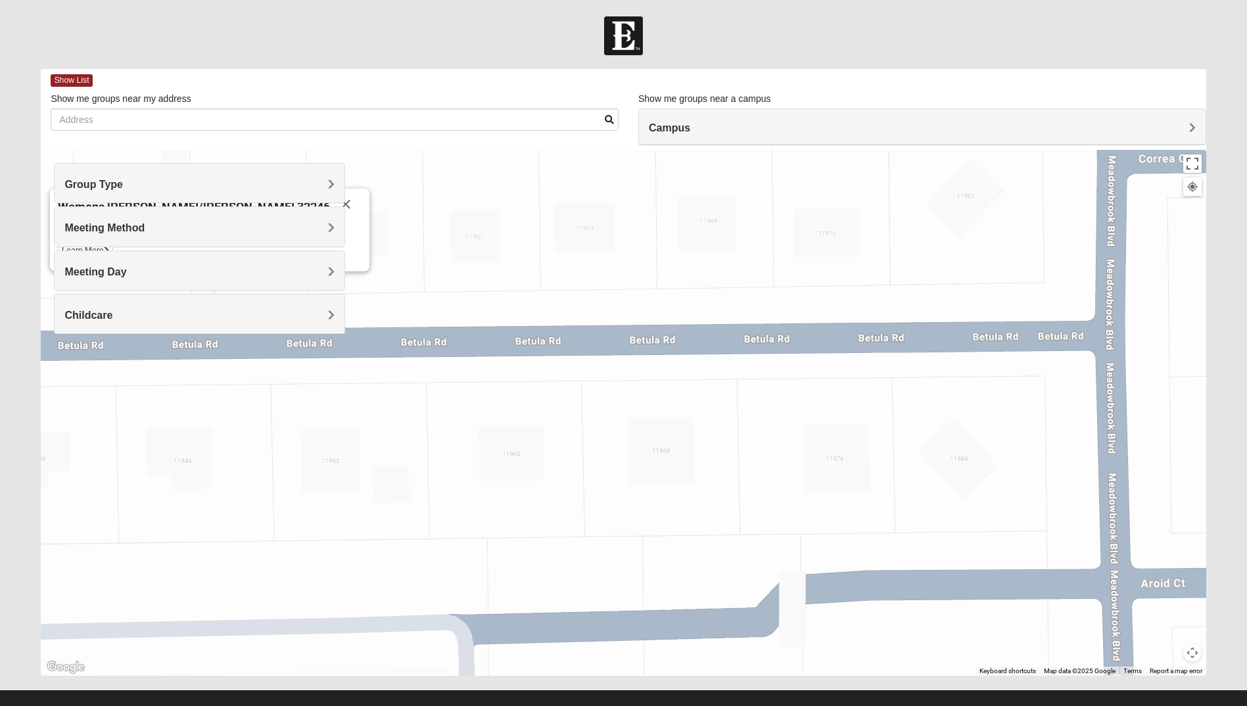
click at [82, 268] on span "Meeting Day" at bounding box center [95, 271] width 62 height 11
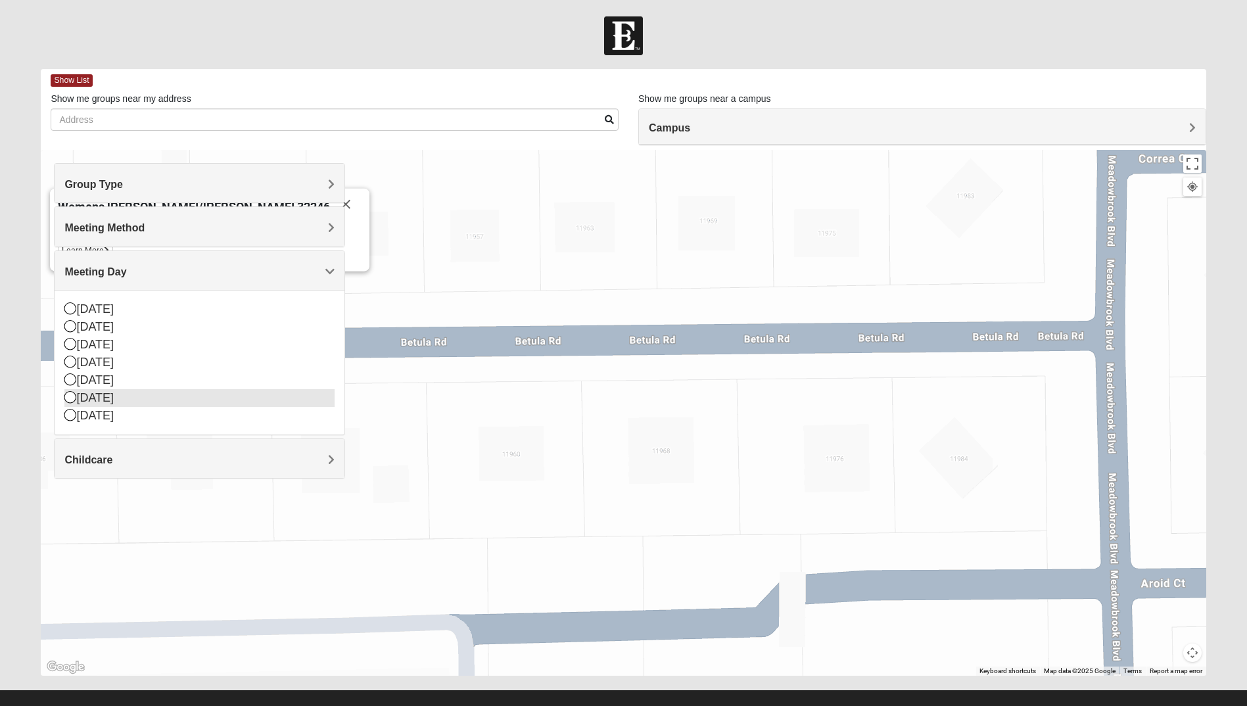
click at [72, 396] on icon at bounding box center [70, 397] width 12 height 12
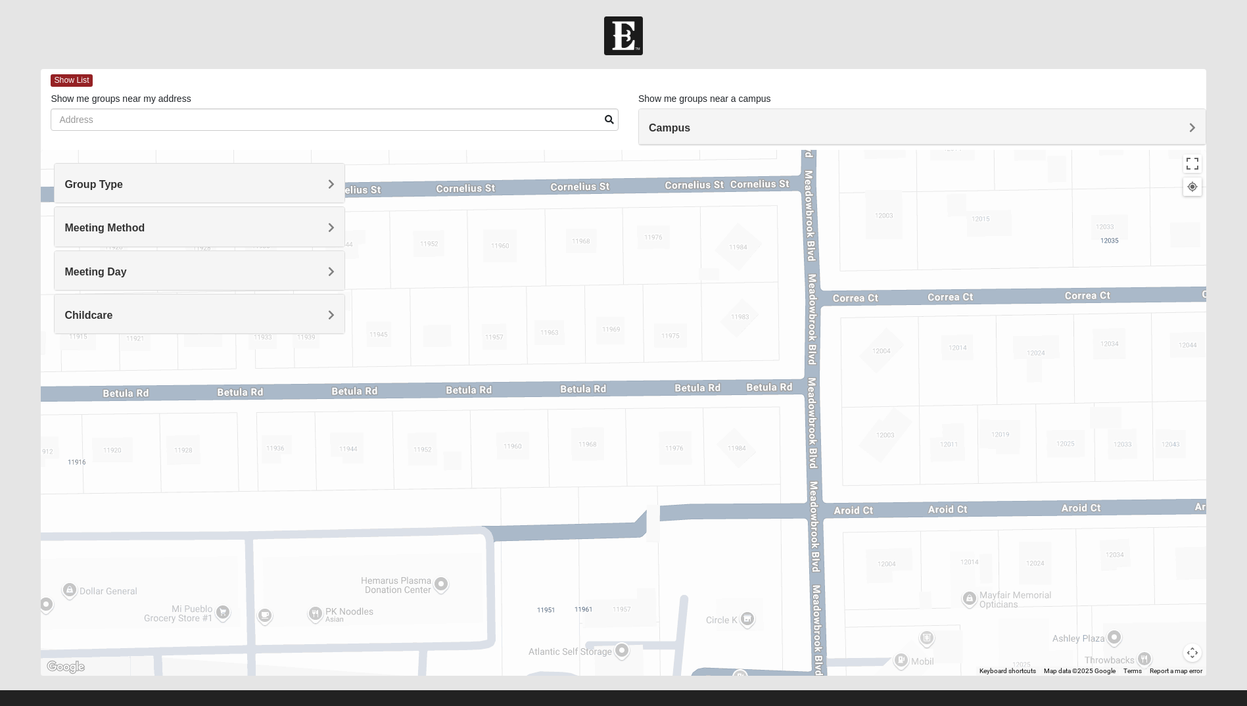
click at [132, 183] on h4 "Group Type" at bounding box center [199, 184] width 270 height 12
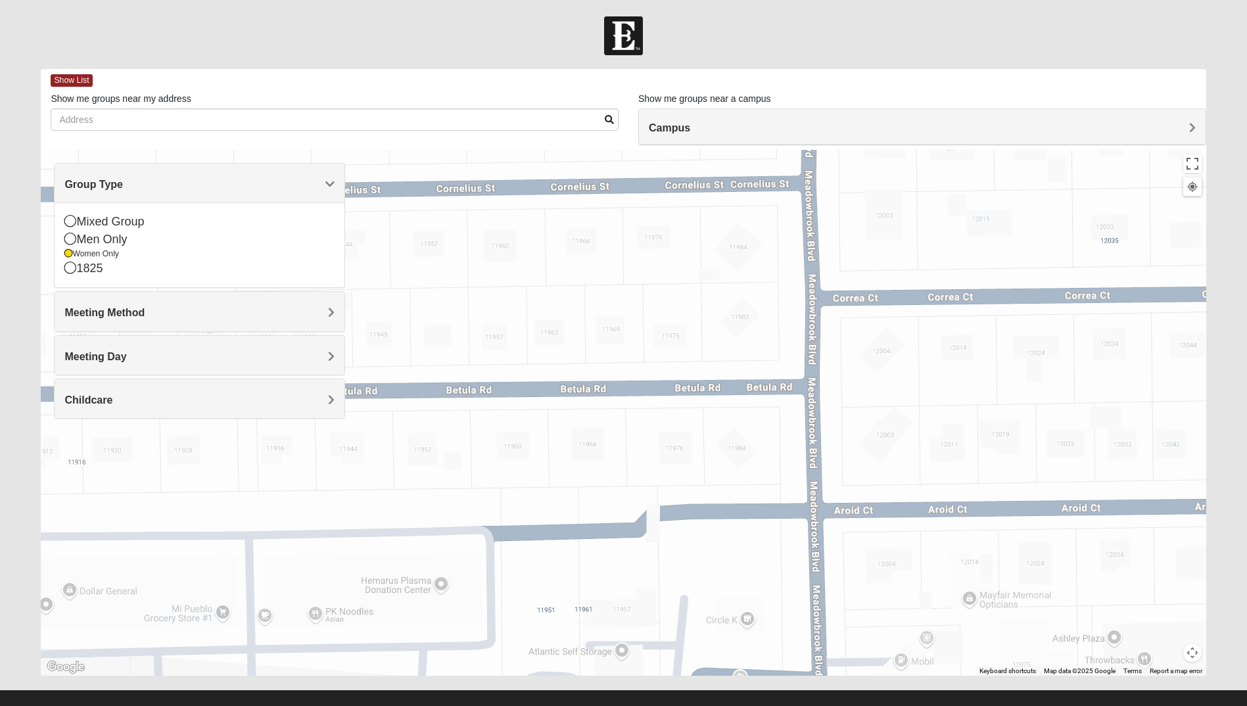
click at [115, 304] on div "Meeting Method" at bounding box center [200, 311] width 290 height 39
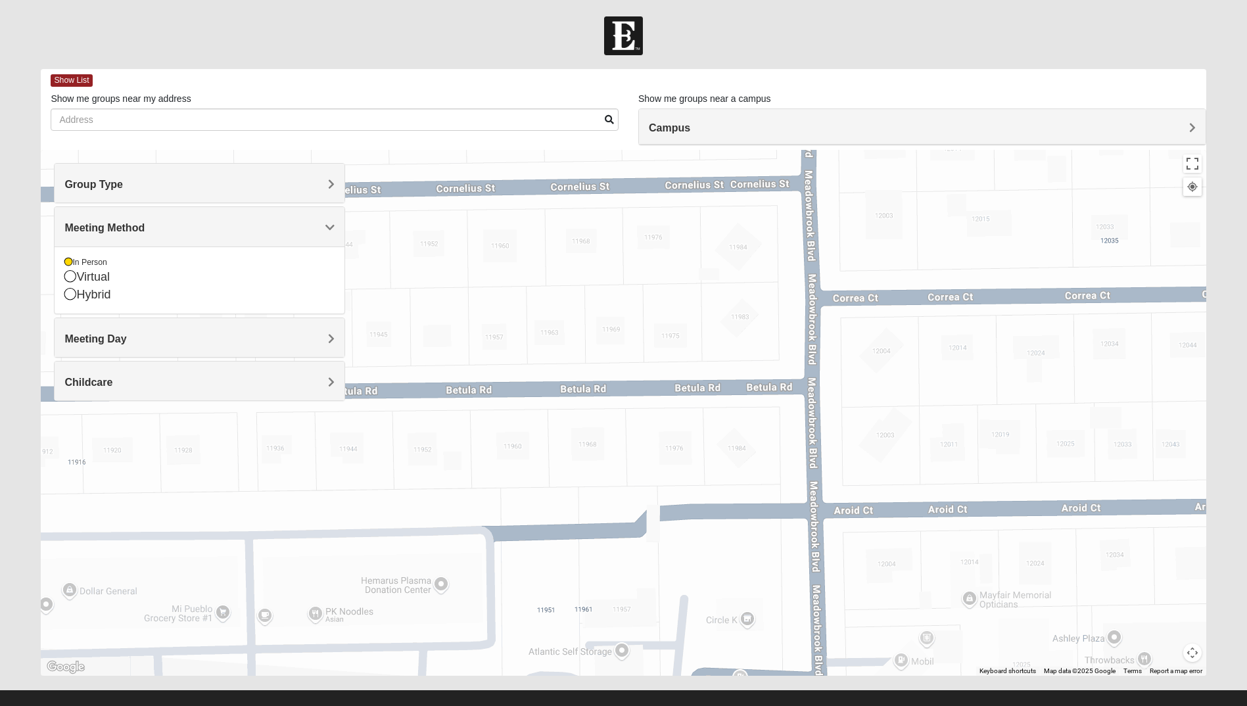
click at [126, 340] on span "Meeting Day" at bounding box center [95, 338] width 62 height 11
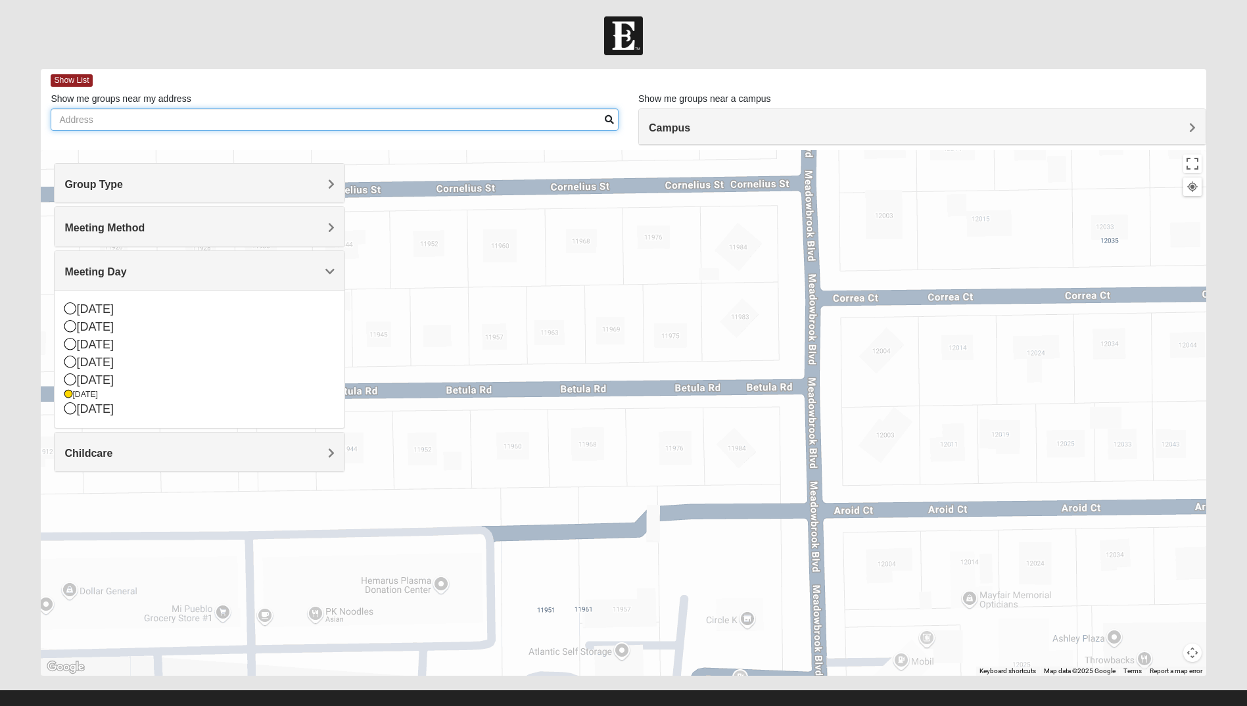
click at [174, 122] on input "Show me groups near my address" at bounding box center [335, 119] width 568 height 22
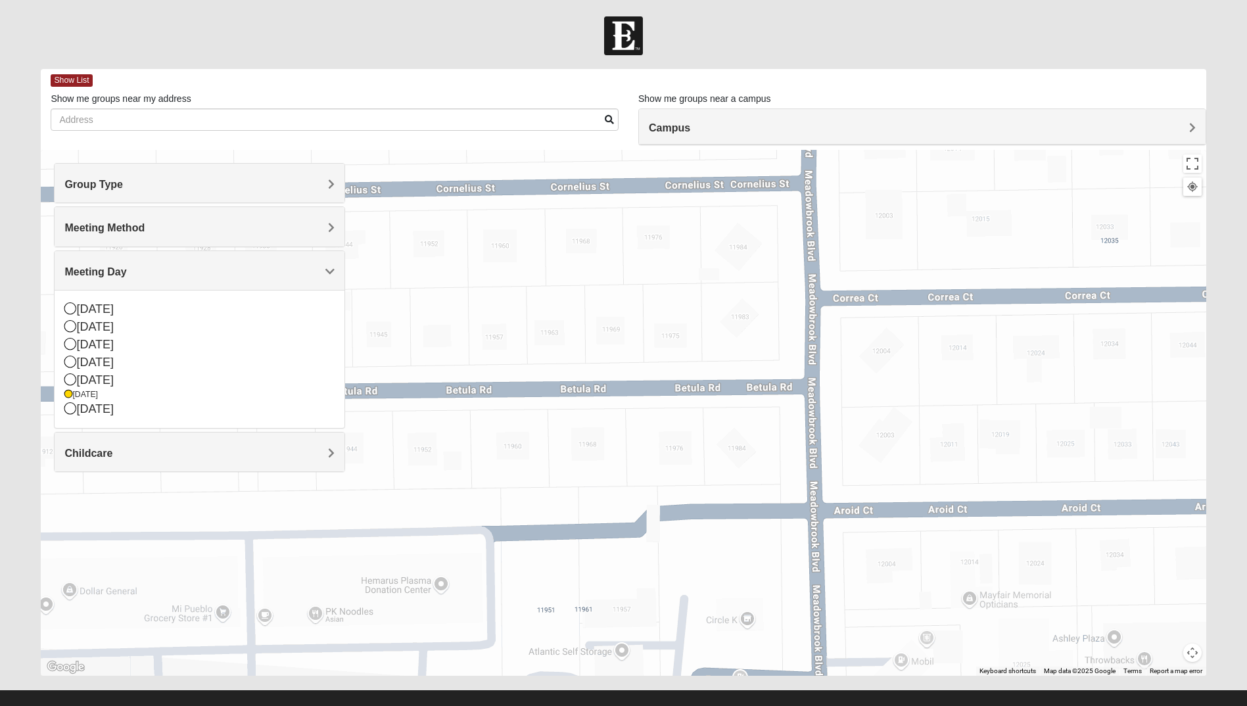
click at [738, 120] on div "Campus" at bounding box center [922, 127] width 567 height 36
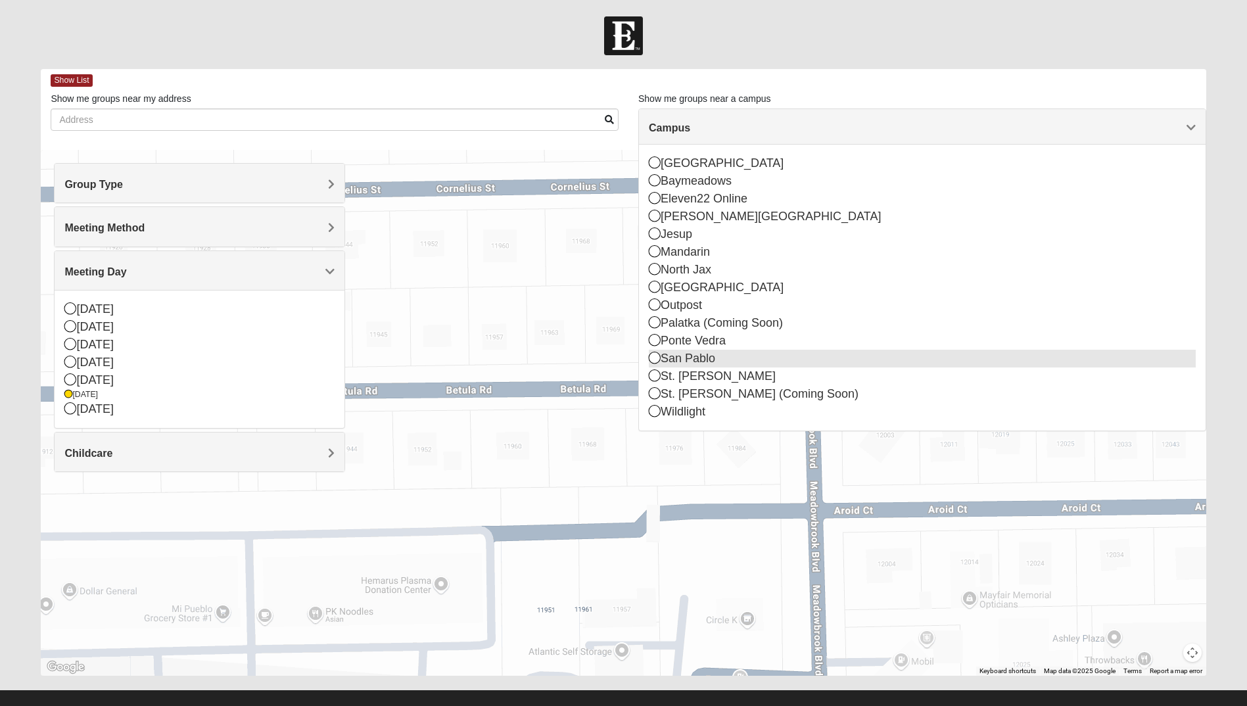
click at [657, 356] on icon at bounding box center [655, 358] width 12 height 12
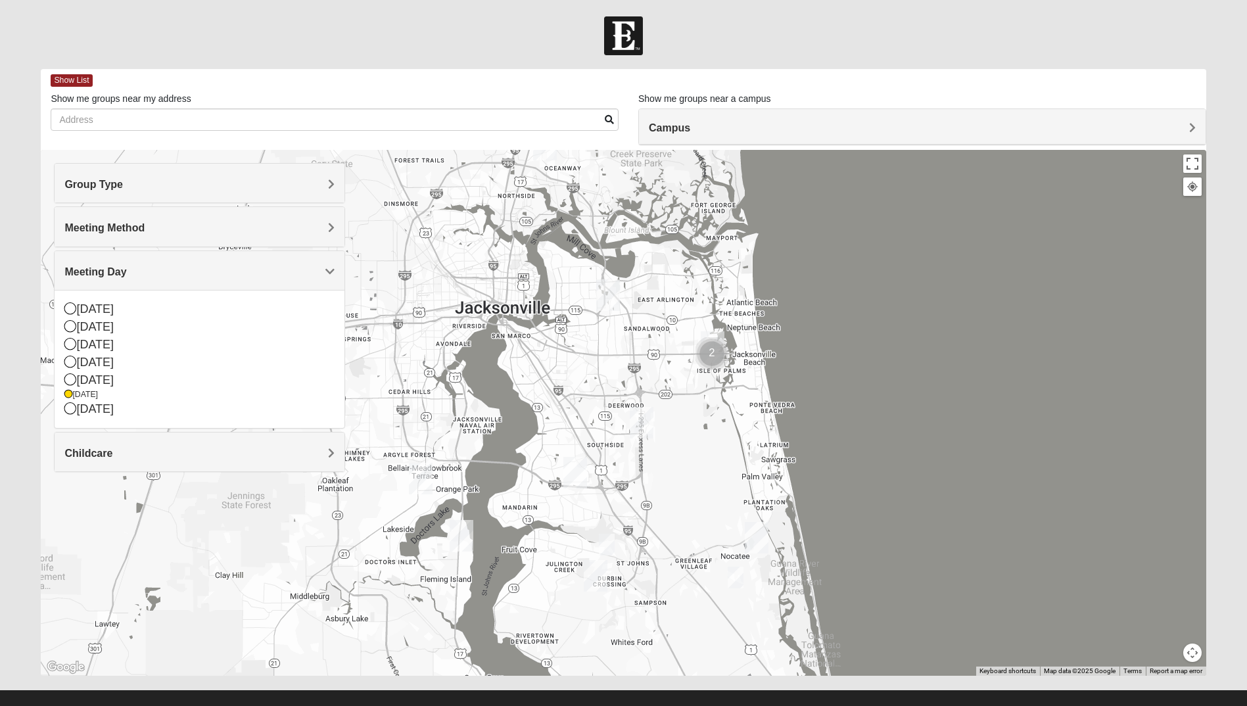
click at [684, 131] on span "Campus" at bounding box center [669, 127] width 41 height 11
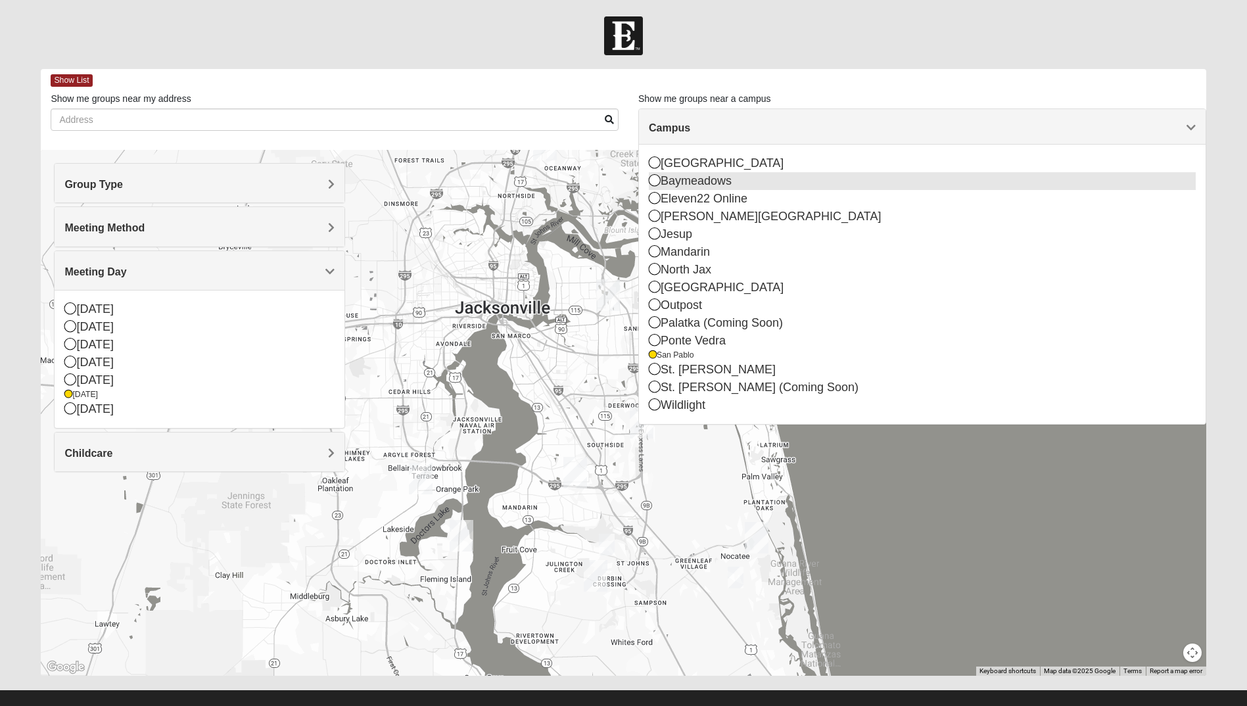
click at [654, 181] on icon at bounding box center [655, 180] width 12 height 12
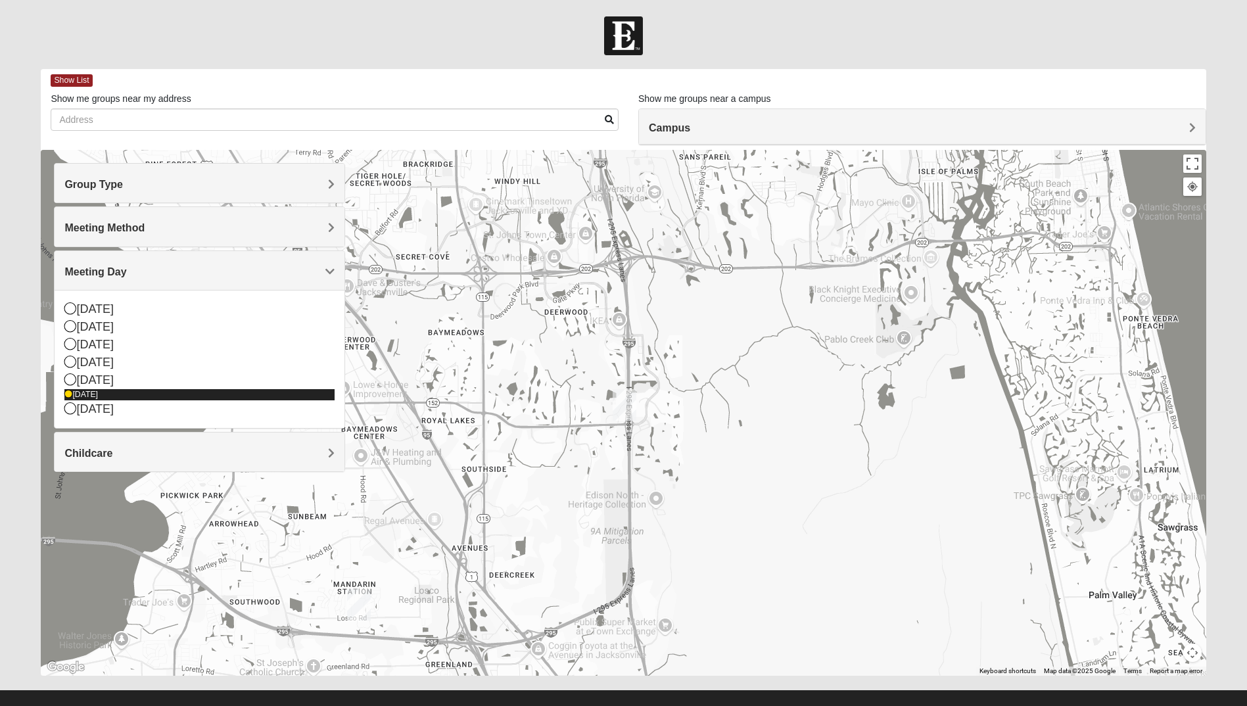
click at [68, 394] on icon at bounding box center [68, 395] width 8 height 8
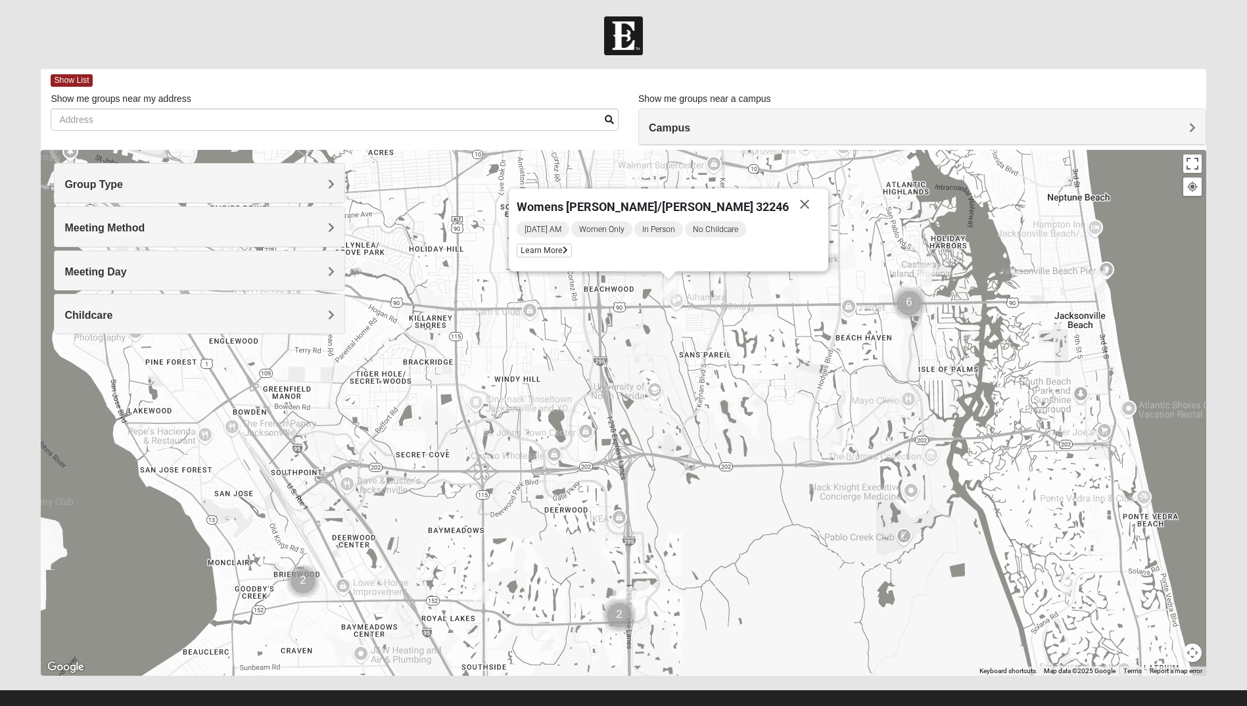
click at [135, 187] on h4 "Group Type" at bounding box center [199, 184] width 270 height 12
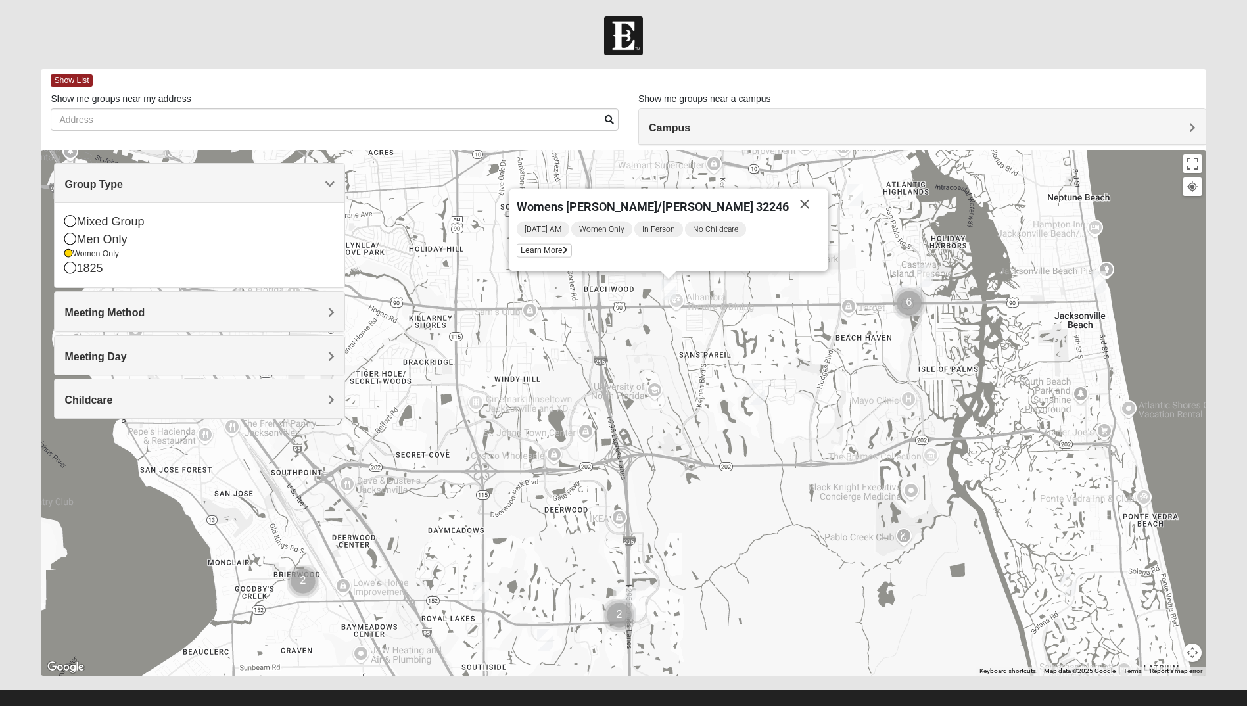
click at [118, 301] on div "Meeting Method" at bounding box center [200, 311] width 290 height 39
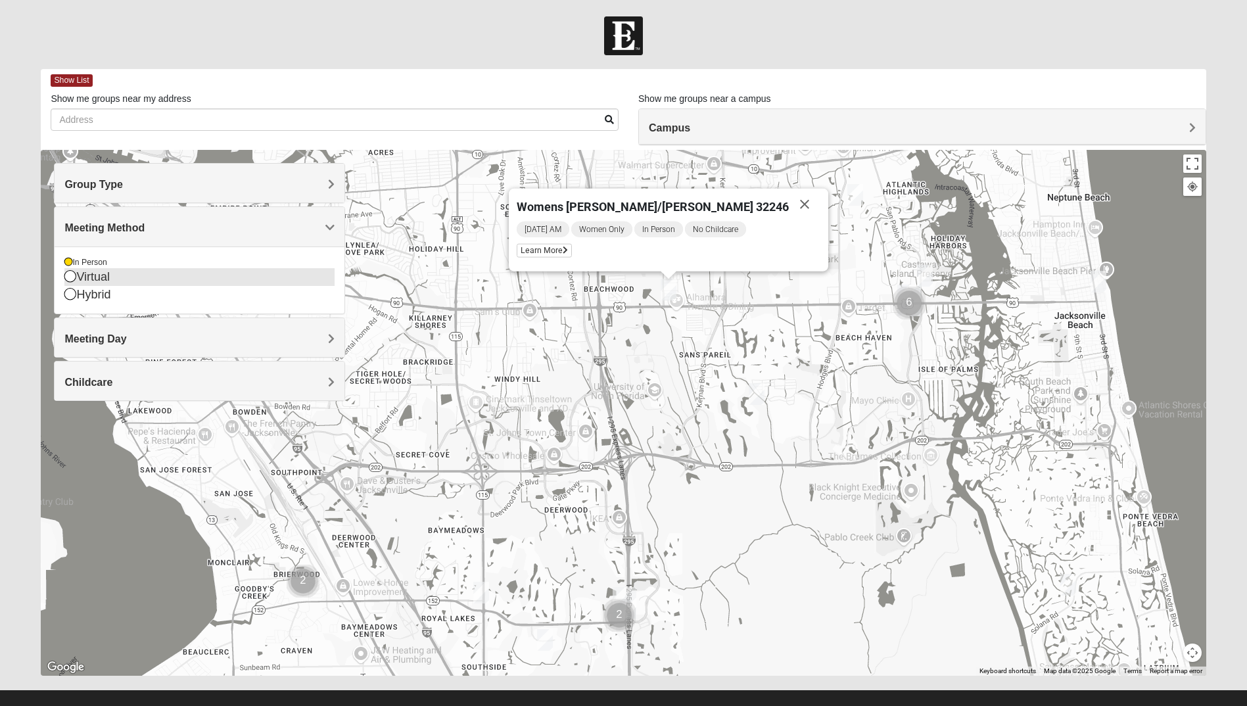
click at [69, 273] on icon at bounding box center [70, 276] width 12 height 12
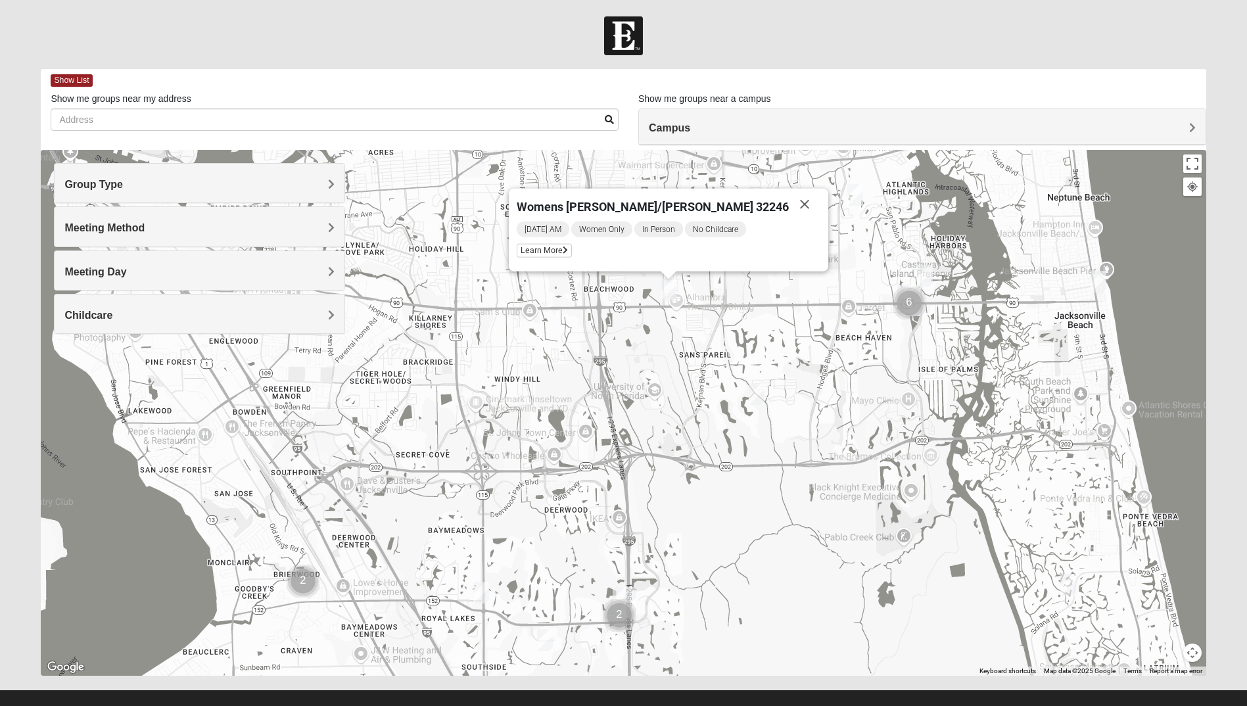
click at [130, 269] on h4 "Meeting Day" at bounding box center [199, 272] width 270 height 12
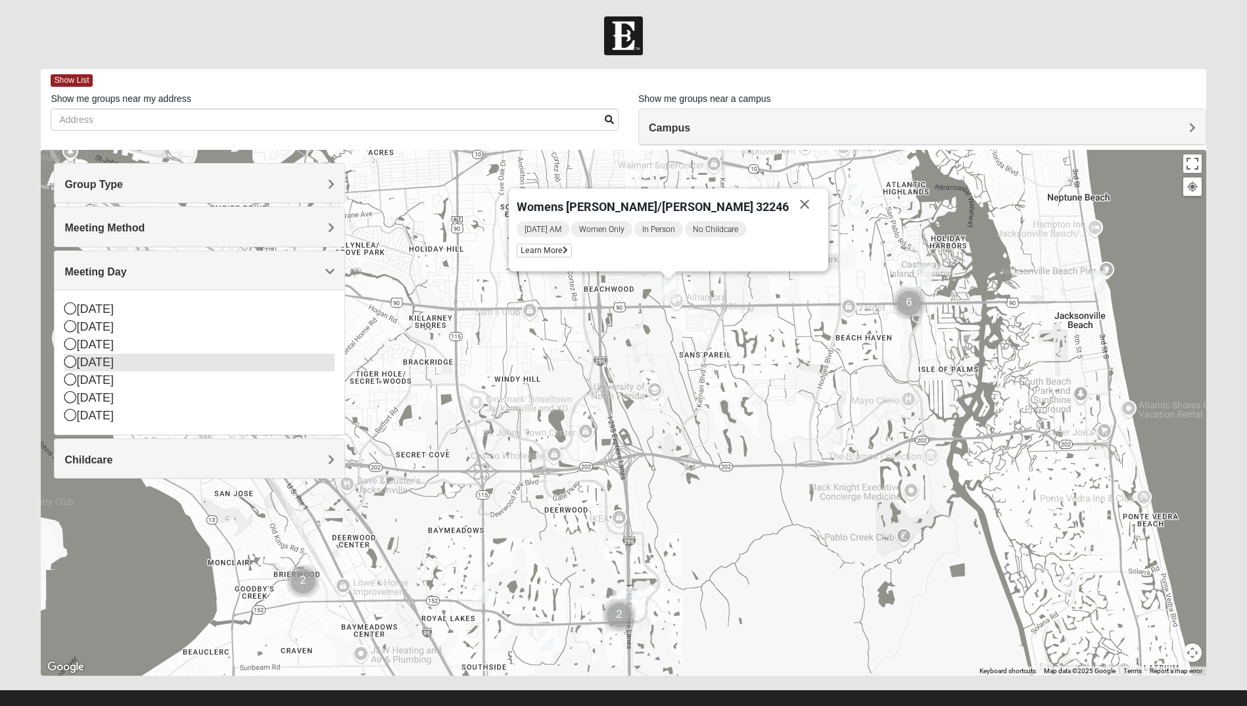
click at [72, 364] on icon at bounding box center [70, 362] width 12 height 12
